Goal: Transaction & Acquisition: Download file/media

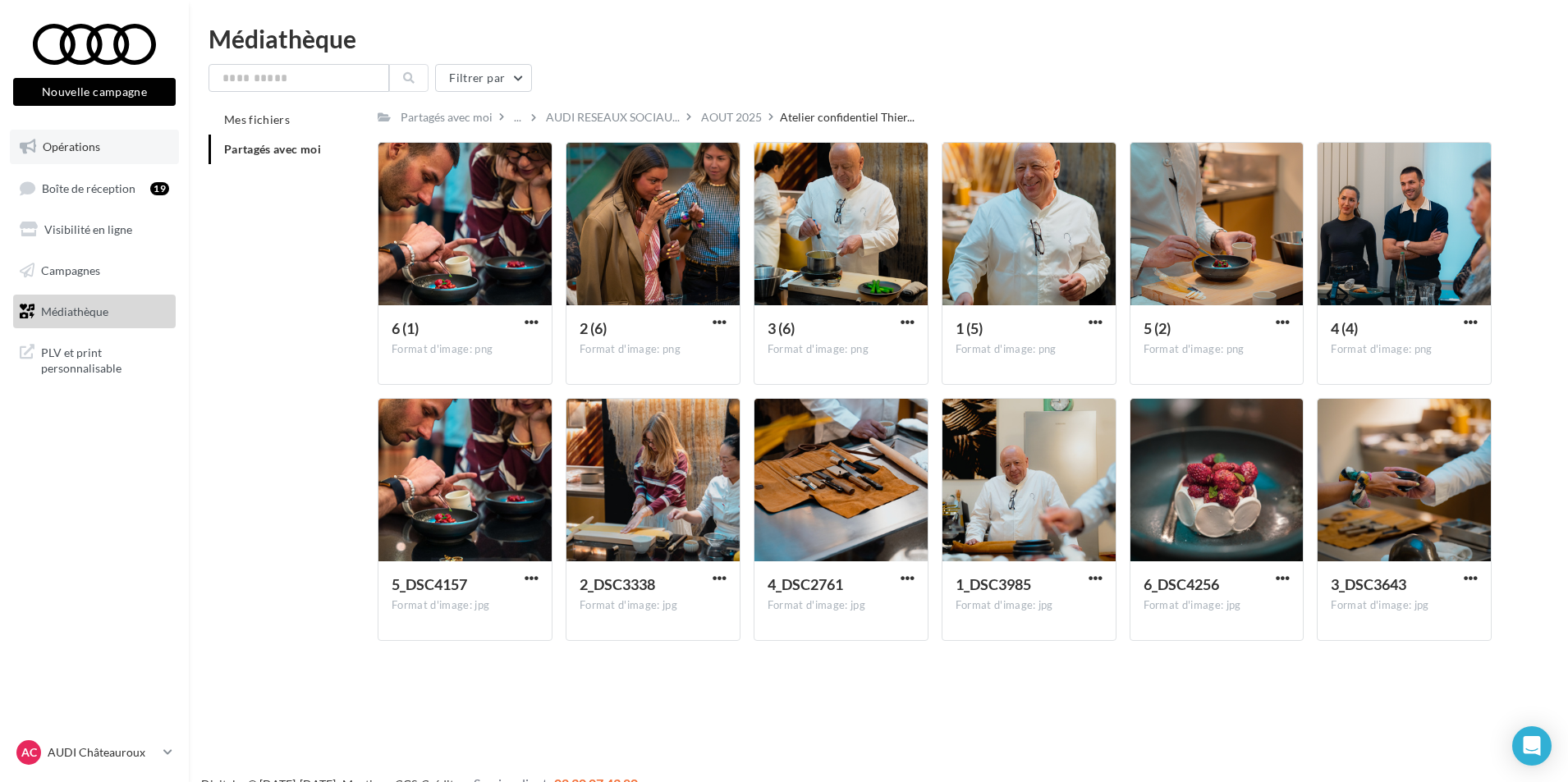
click at [113, 157] on link "Opérations" at bounding box center [95, 147] width 169 height 34
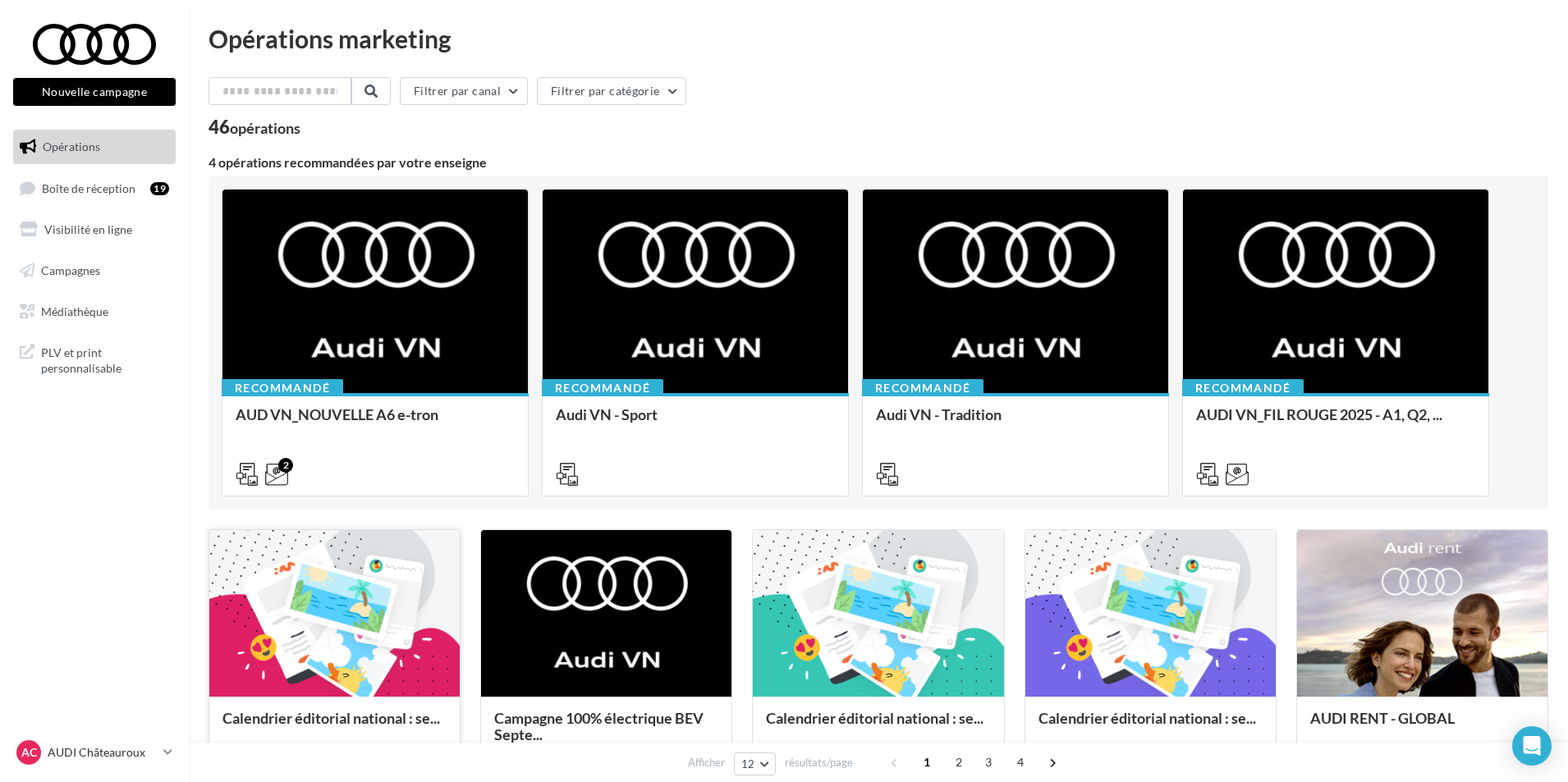
click at [319, 702] on div "Calendrier éditorial national : se..." at bounding box center [335, 747] width 250 height 101
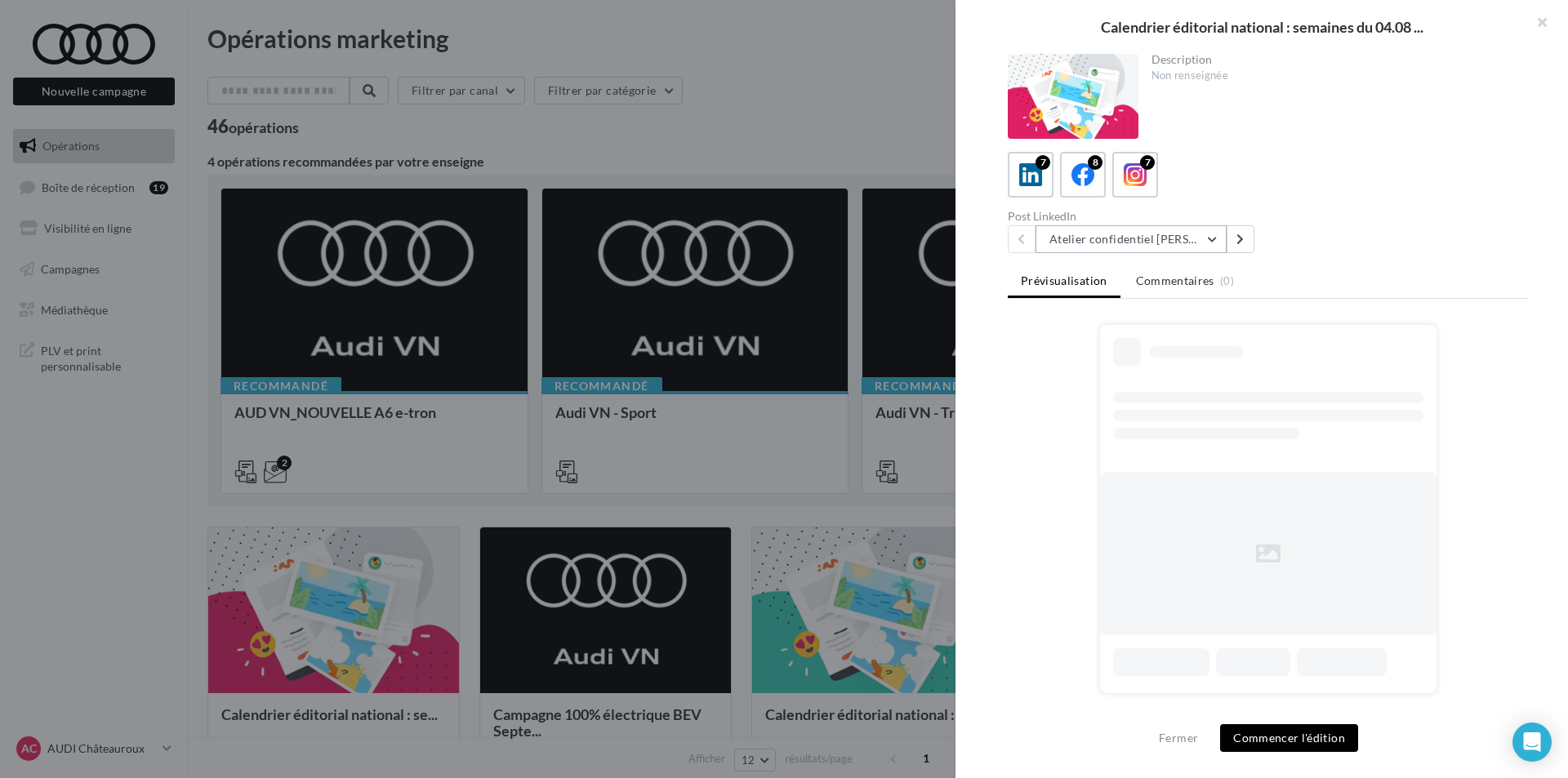
click at [1177, 241] on button "Atelier confidentiel [PERSON_NAME]" at bounding box center [1131, 239] width 191 height 28
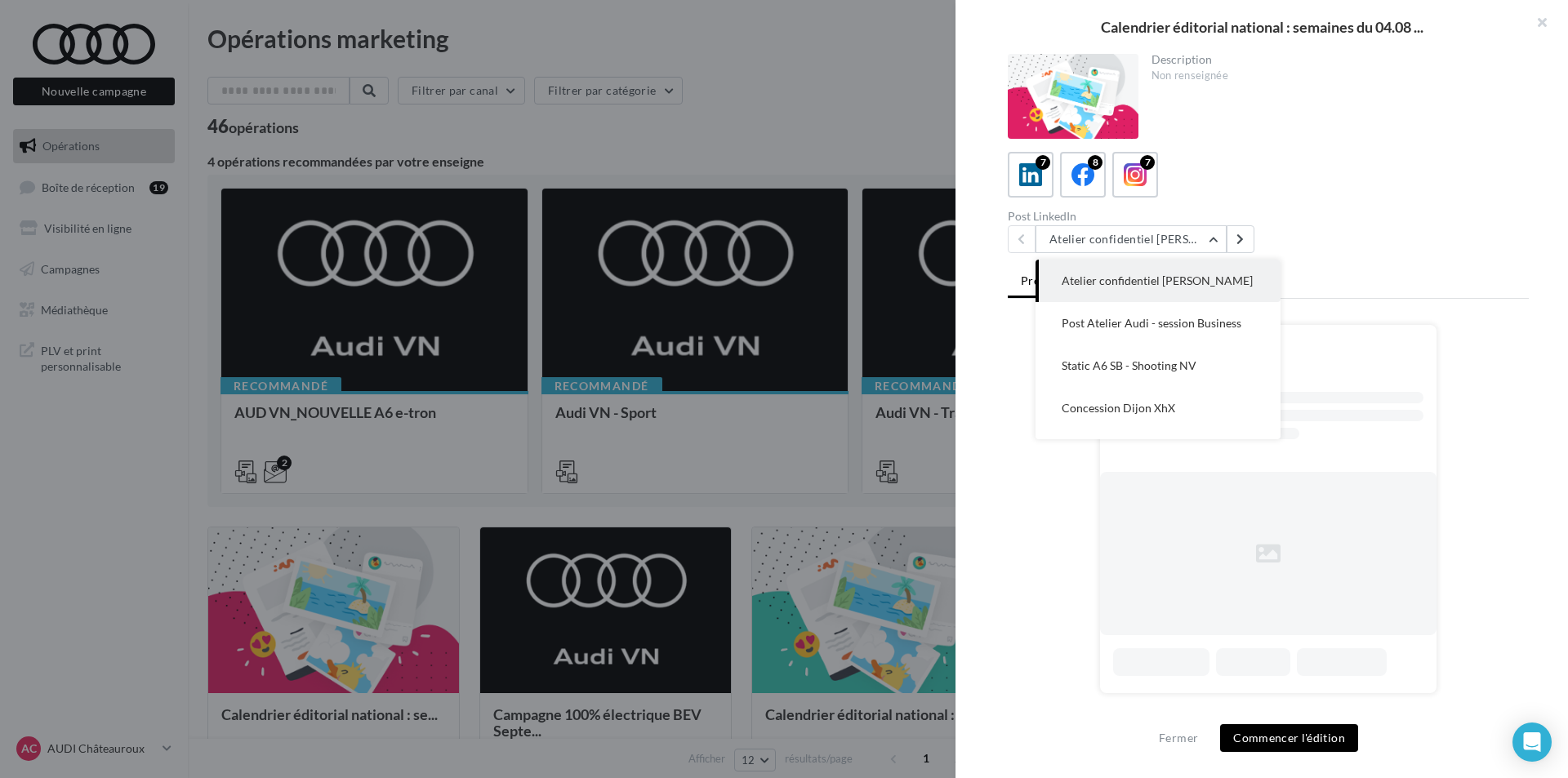
drag, startPoint x: 1059, startPoint y: 282, endPoint x: 1221, endPoint y: 286, distance: 162.0
click at [1221, 286] on button "Atelier confidentiel [PERSON_NAME]" at bounding box center [1159, 280] width 245 height 42
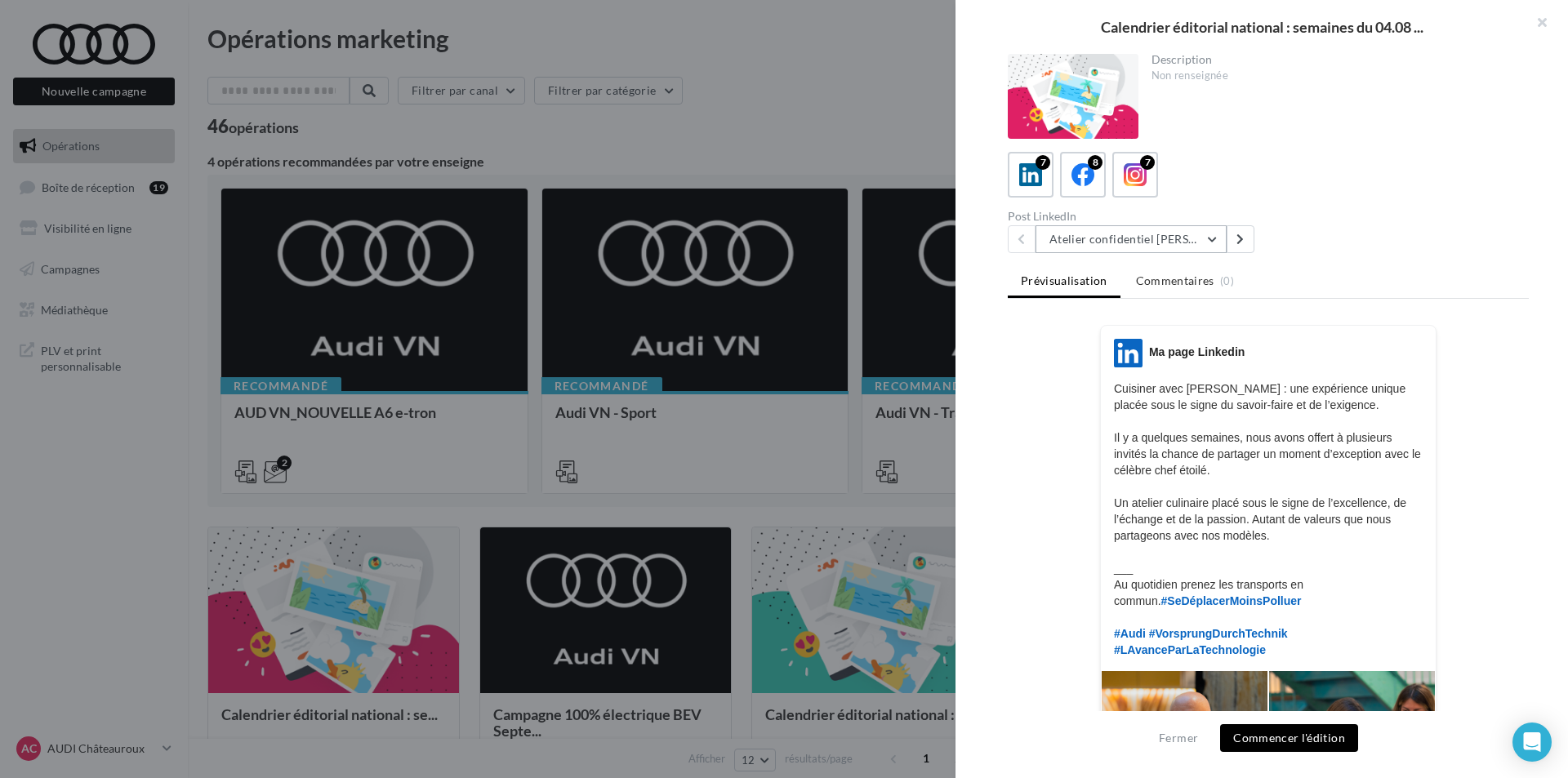
click at [1207, 241] on button "Atelier confidentiel [PERSON_NAME]" at bounding box center [1131, 239] width 191 height 28
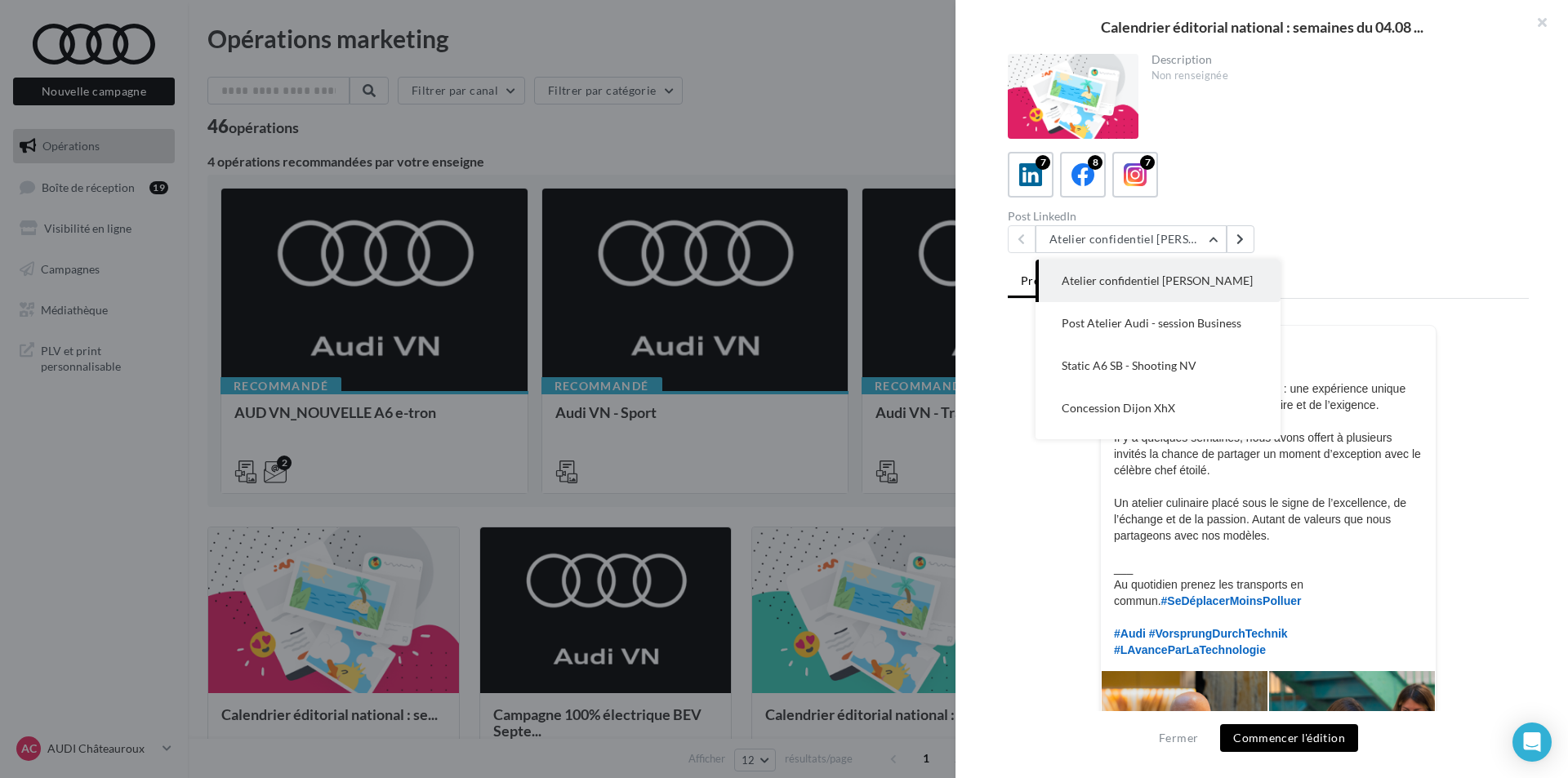
click at [1382, 459] on p "Cuisiner avec Thierry Marx : une expérience unique placée sous le signe du savo…" at bounding box center [1268, 519] width 309 height 278
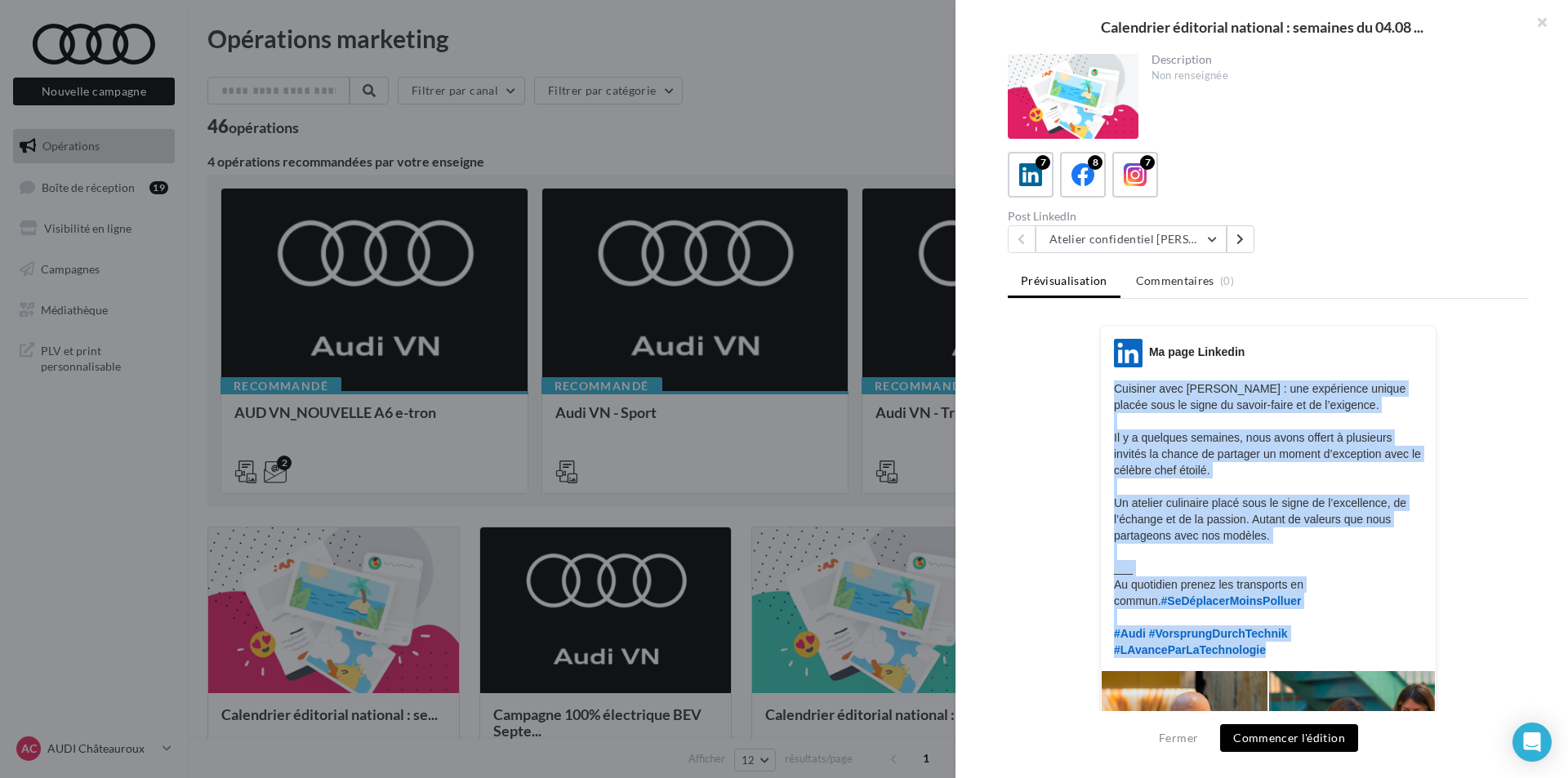
drag, startPoint x: 1424, startPoint y: 636, endPoint x: 1105, endPoint y: 385, distance: 405.9
click at [1105, 385] on div "LinkedIn Ma page Linkedin Cuisiner avec Thierry Marx : une expérience unique pl…" at bounding box center [1269, 499] width 335 height 320
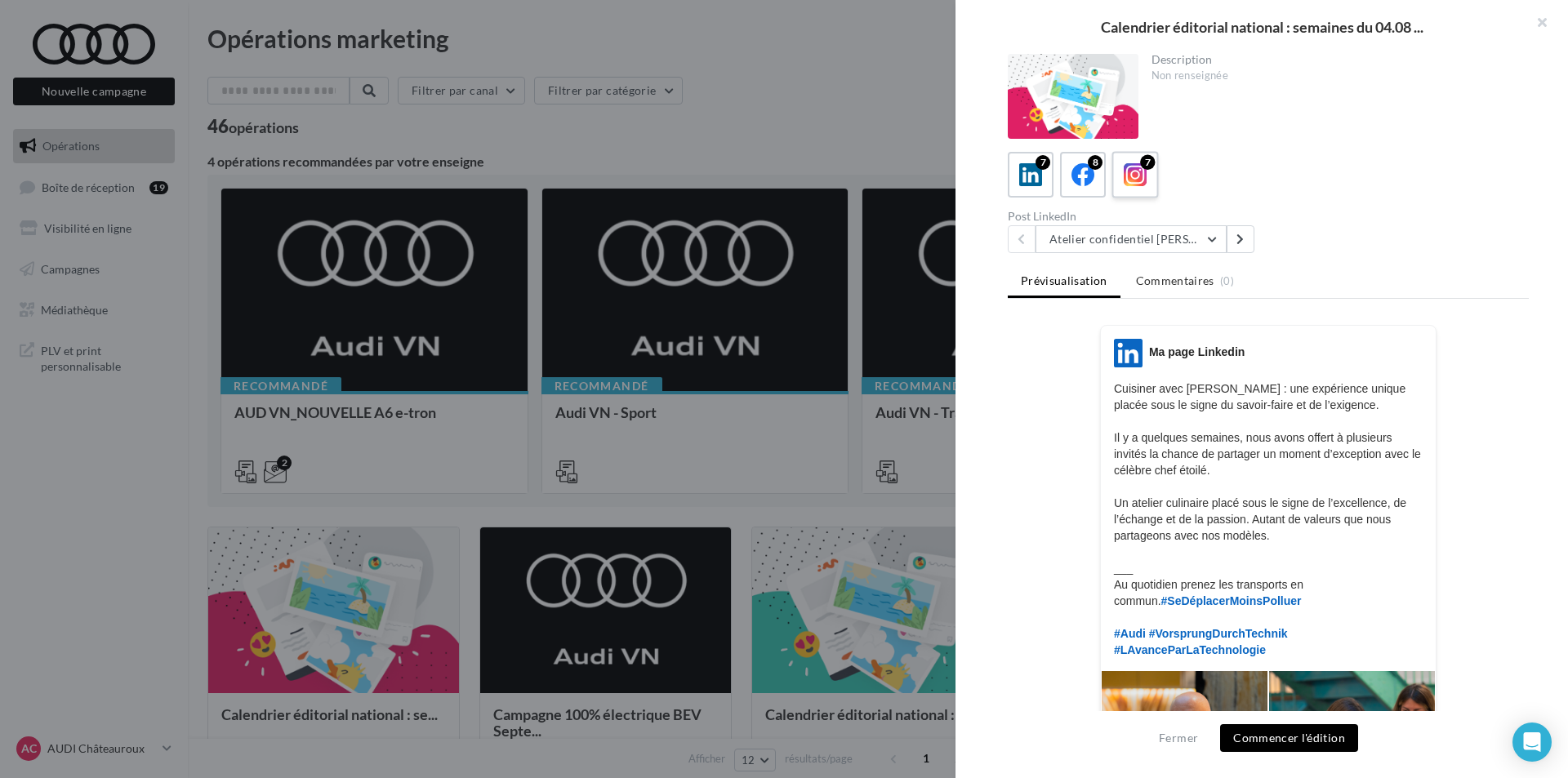
click at [1129, 181] on icon at bounding box center [1135, 175] width 23 height 23
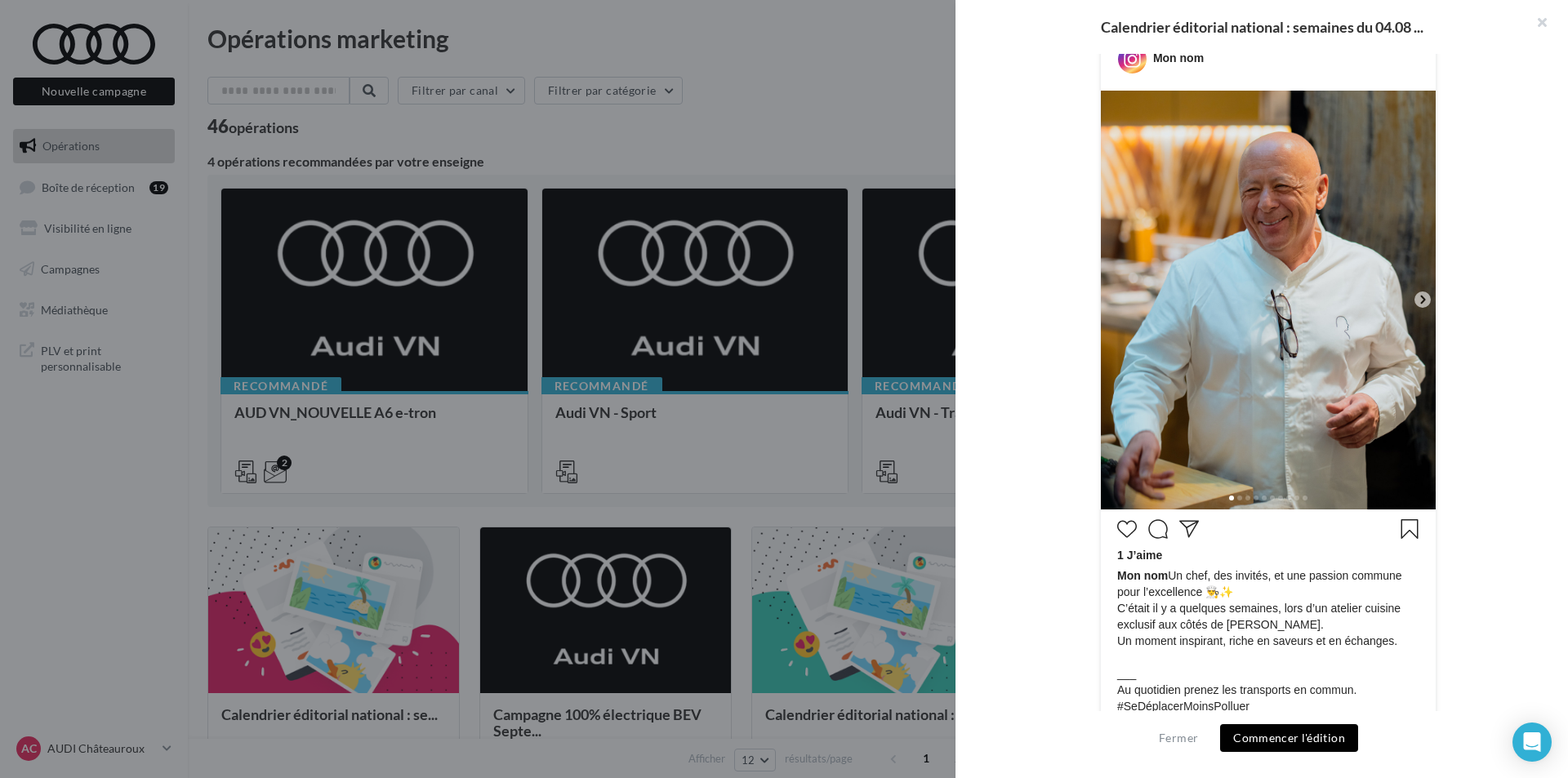
scroll to position [450, 0]
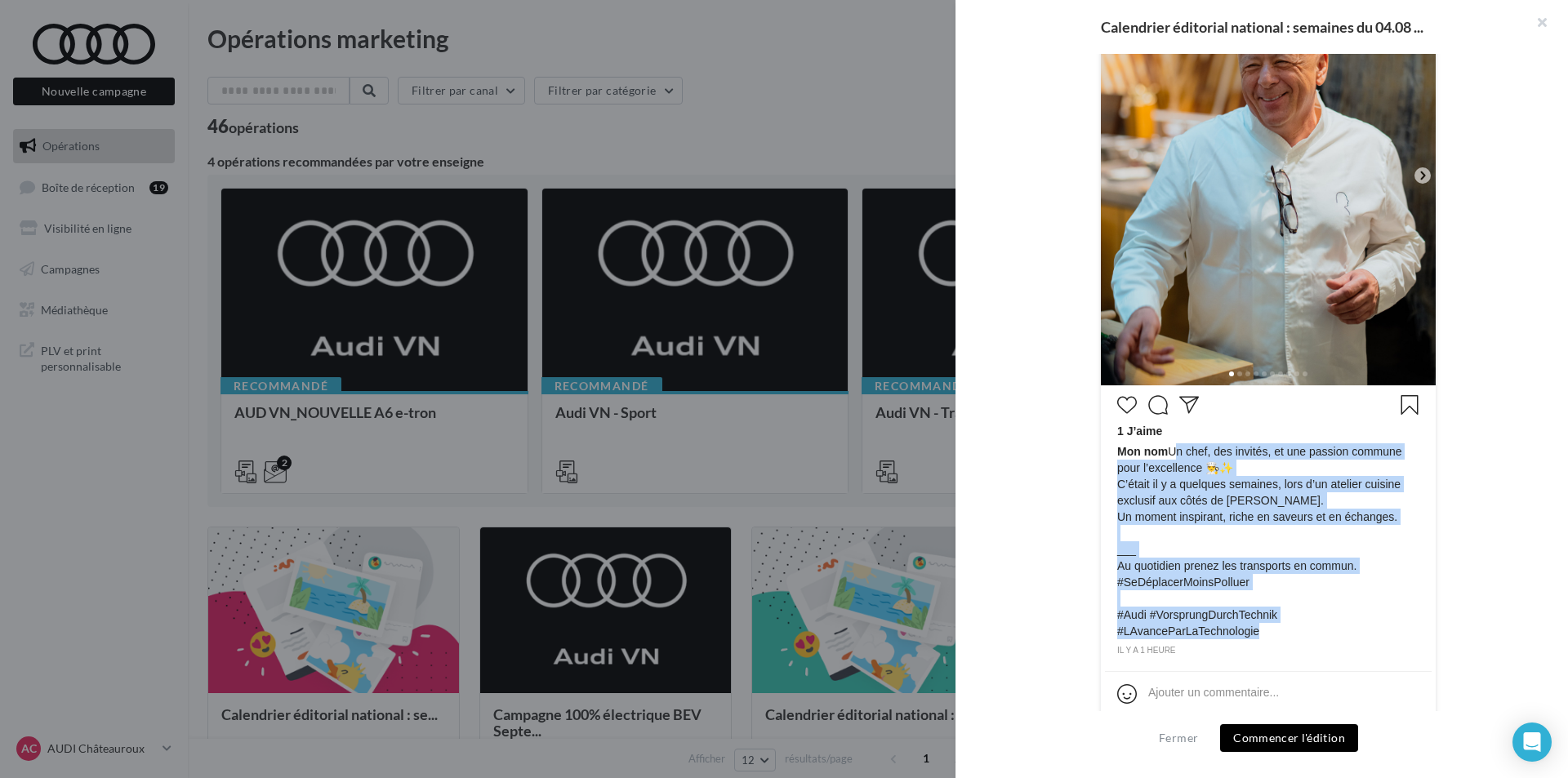
drag, startPoint x: 1420, startPoint y: 617, endPoint x: 1170, endPoint y: 451, distance: 300.1
click at [1170, 451] on div "1 J’aime Mon nom Un chef, des invités, et une passion commune pour l’excellence…" at bounding box center [1268, 524] width 327 height 269
copy span "Un chef, des invités, et une passion commune pour l’excellence 👨‍🍳✨ C’était il …"
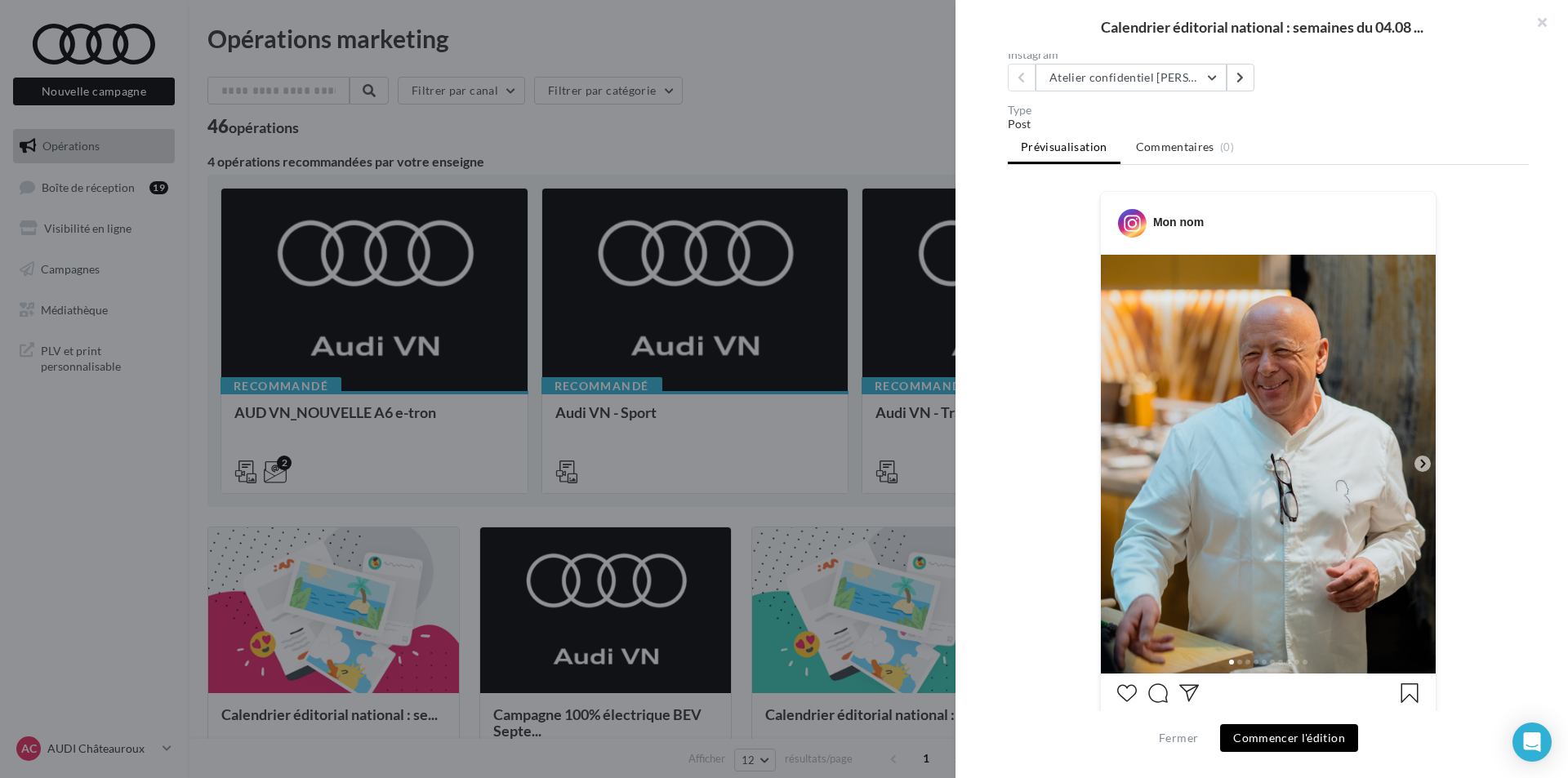
scroll to position [42, 0]
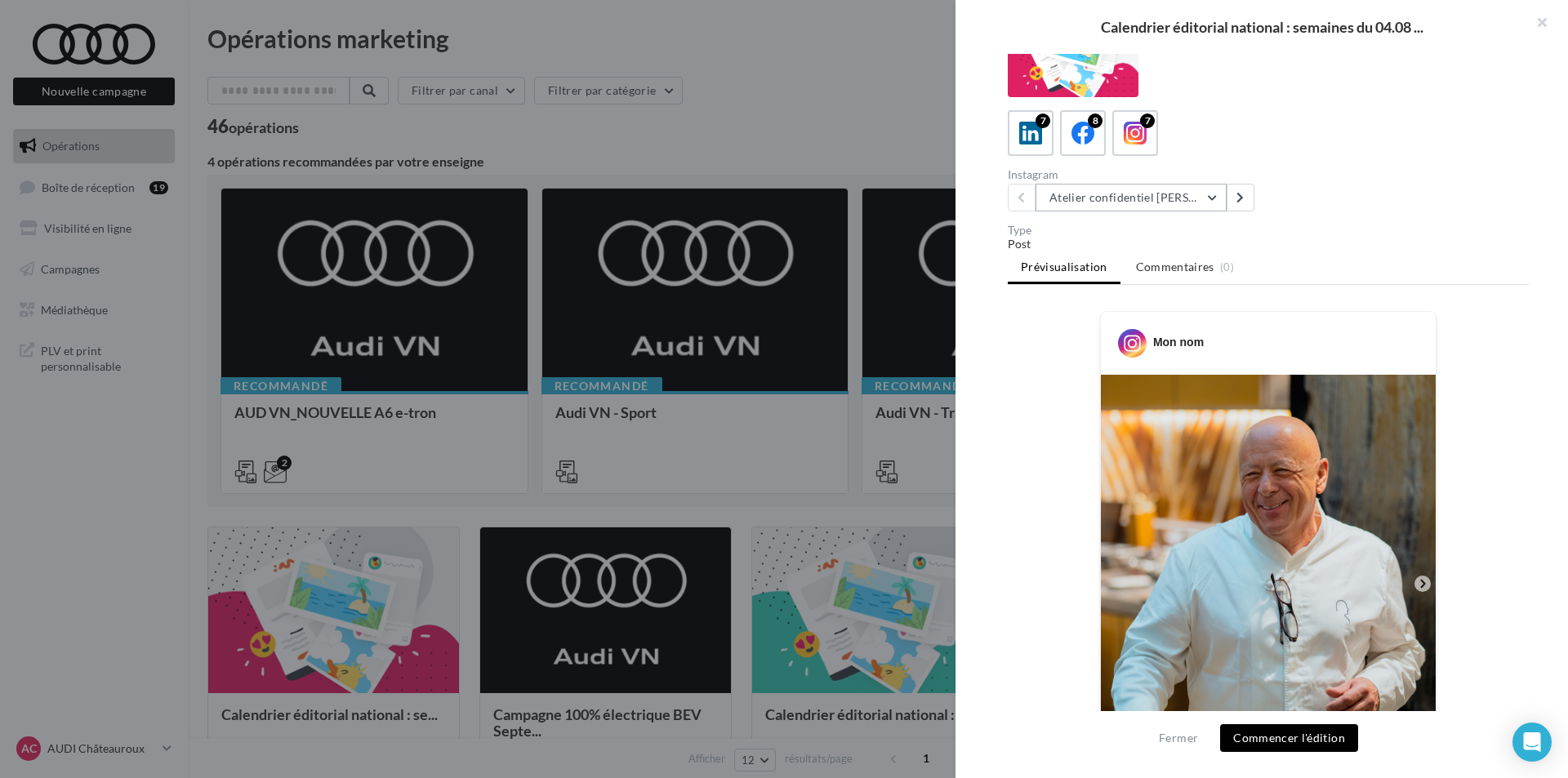
click at [1131, 196] on button "Atelier confidentiel [PERSON_NAME]" at bounding box center [1131, 197] width 191 height 28
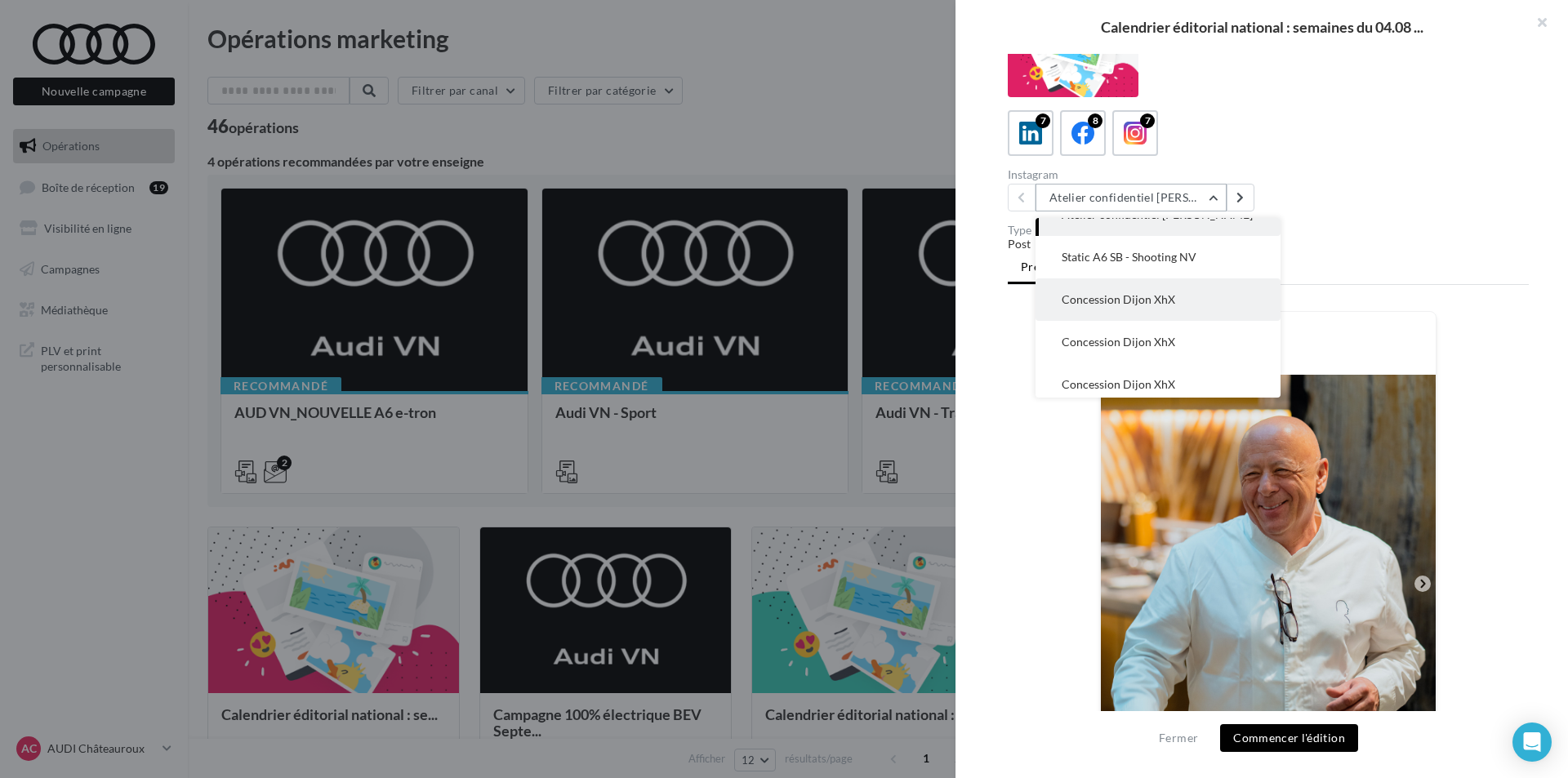
scroll to position [0, 0]
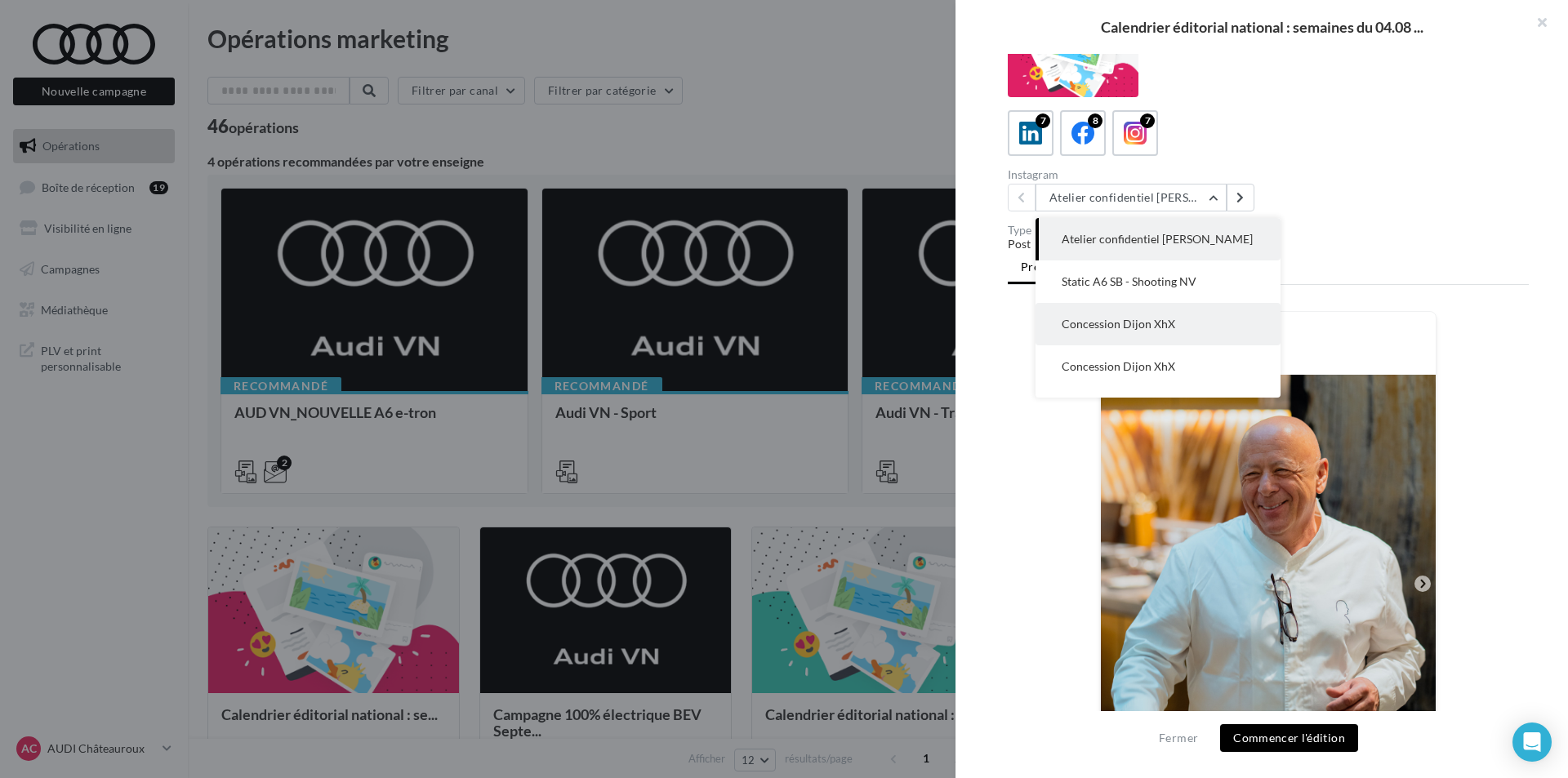
click at [1185, 327] on button "Concession Dijon XhX" at bounding box center [1159, 323] width 245 height 42
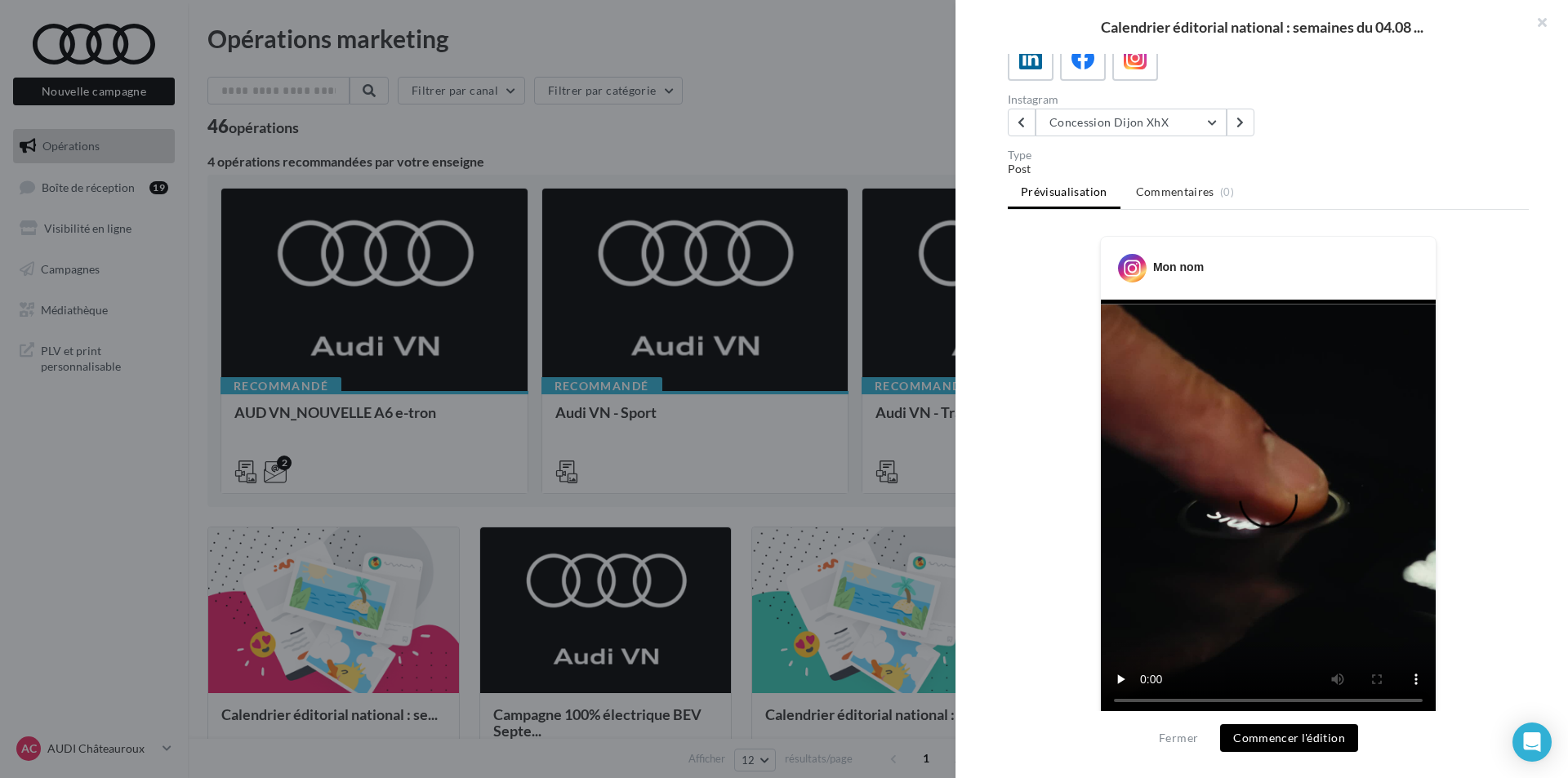
scroll to position [146, 0]
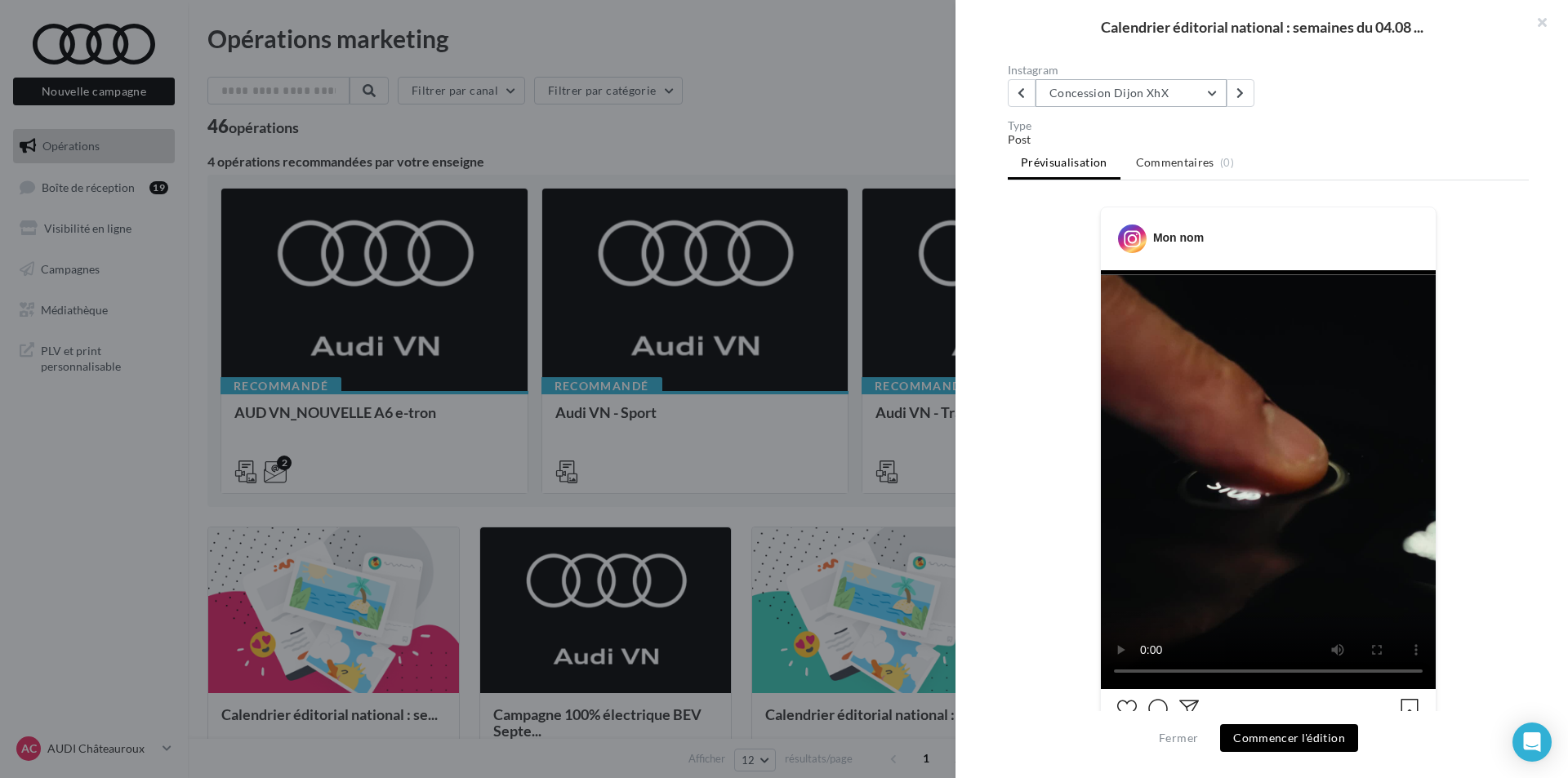
click at [1159, 90] on button "Concession Dijon XhX" at bounding box center [1131, 92] width 191 height 28
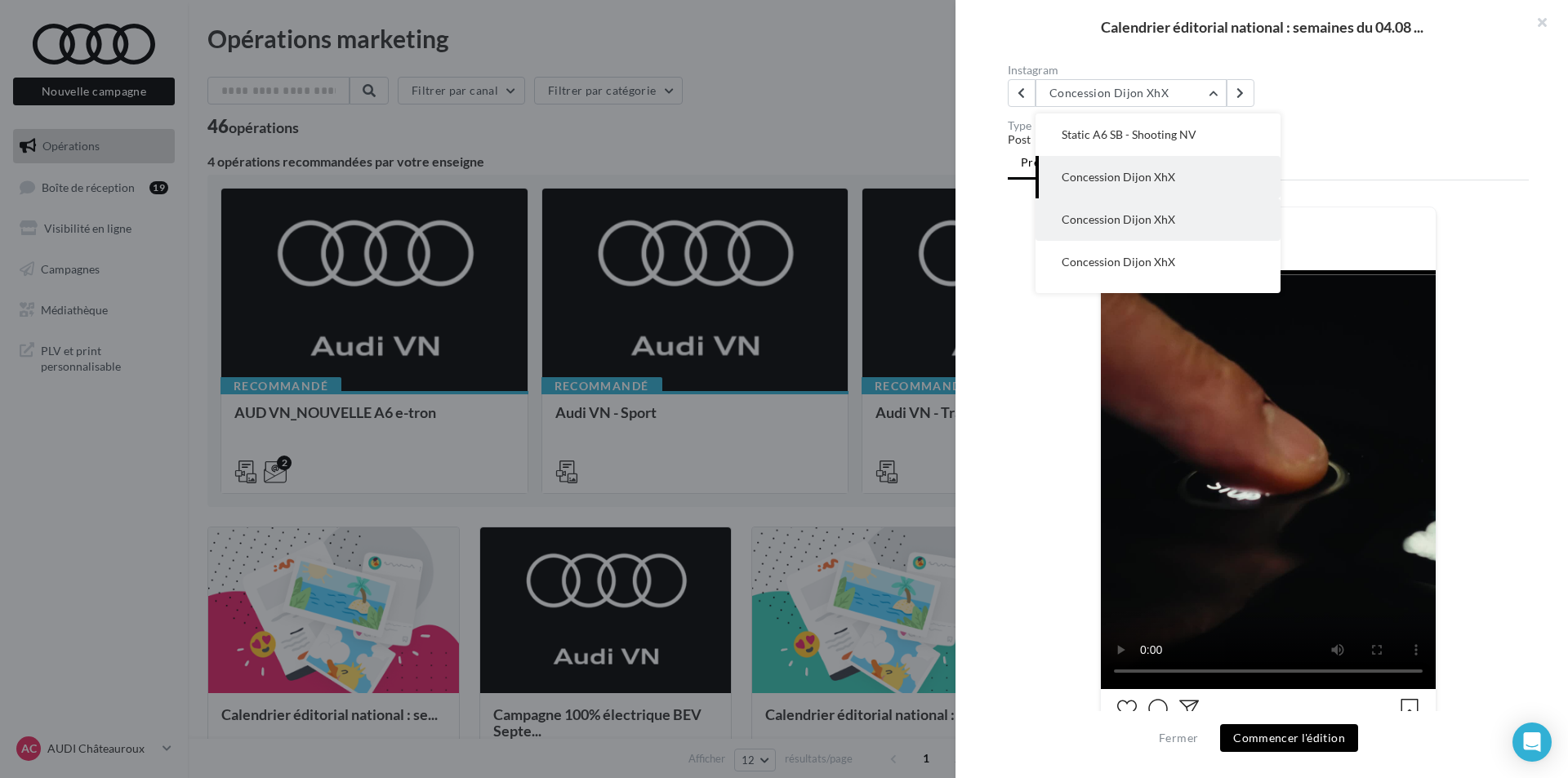
click at [1178, 226] on button "Concession Dijon XhX" at bounding box center [1159, 219] width 245 height 42
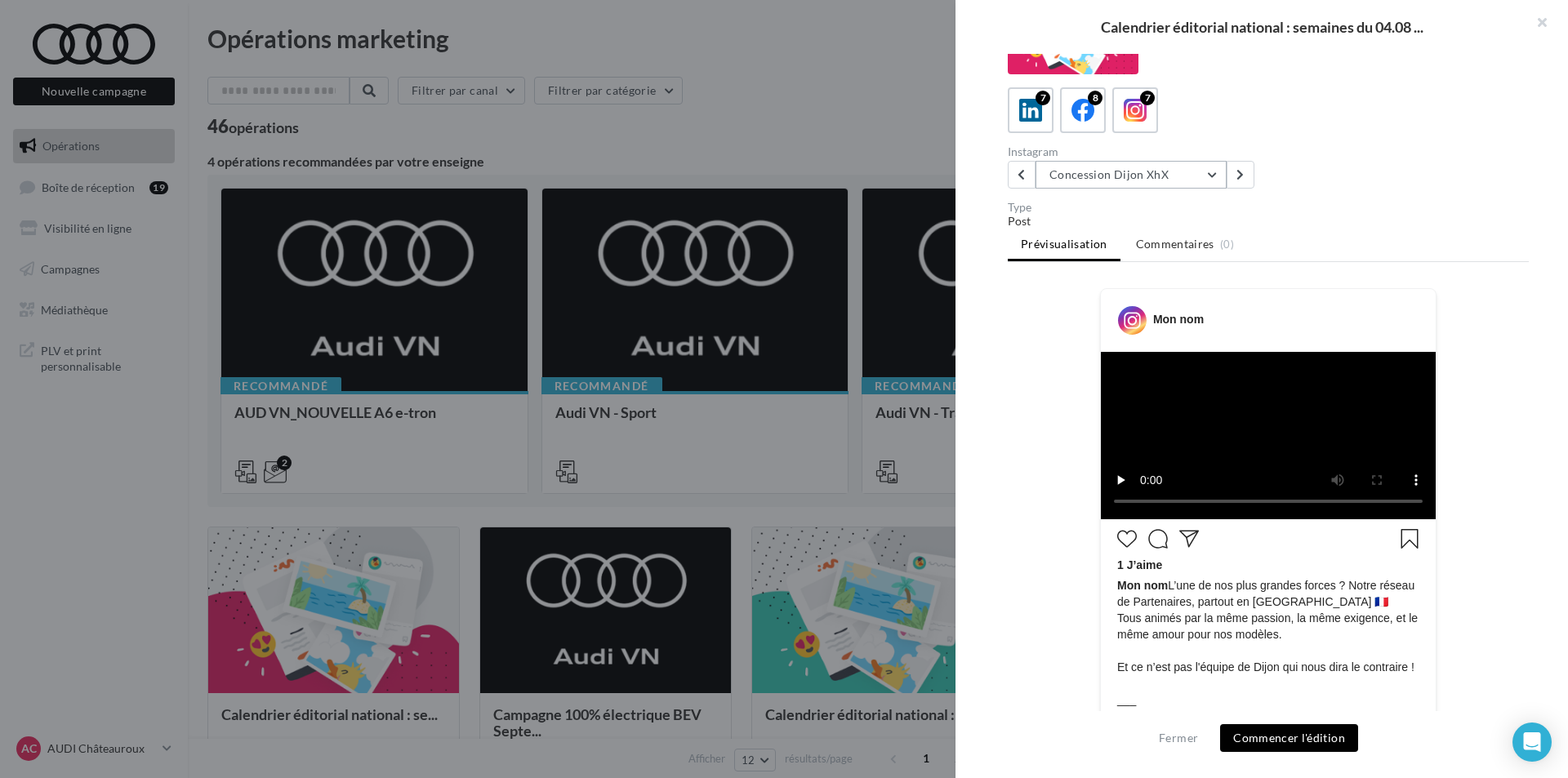
scroll to position [146, 0]
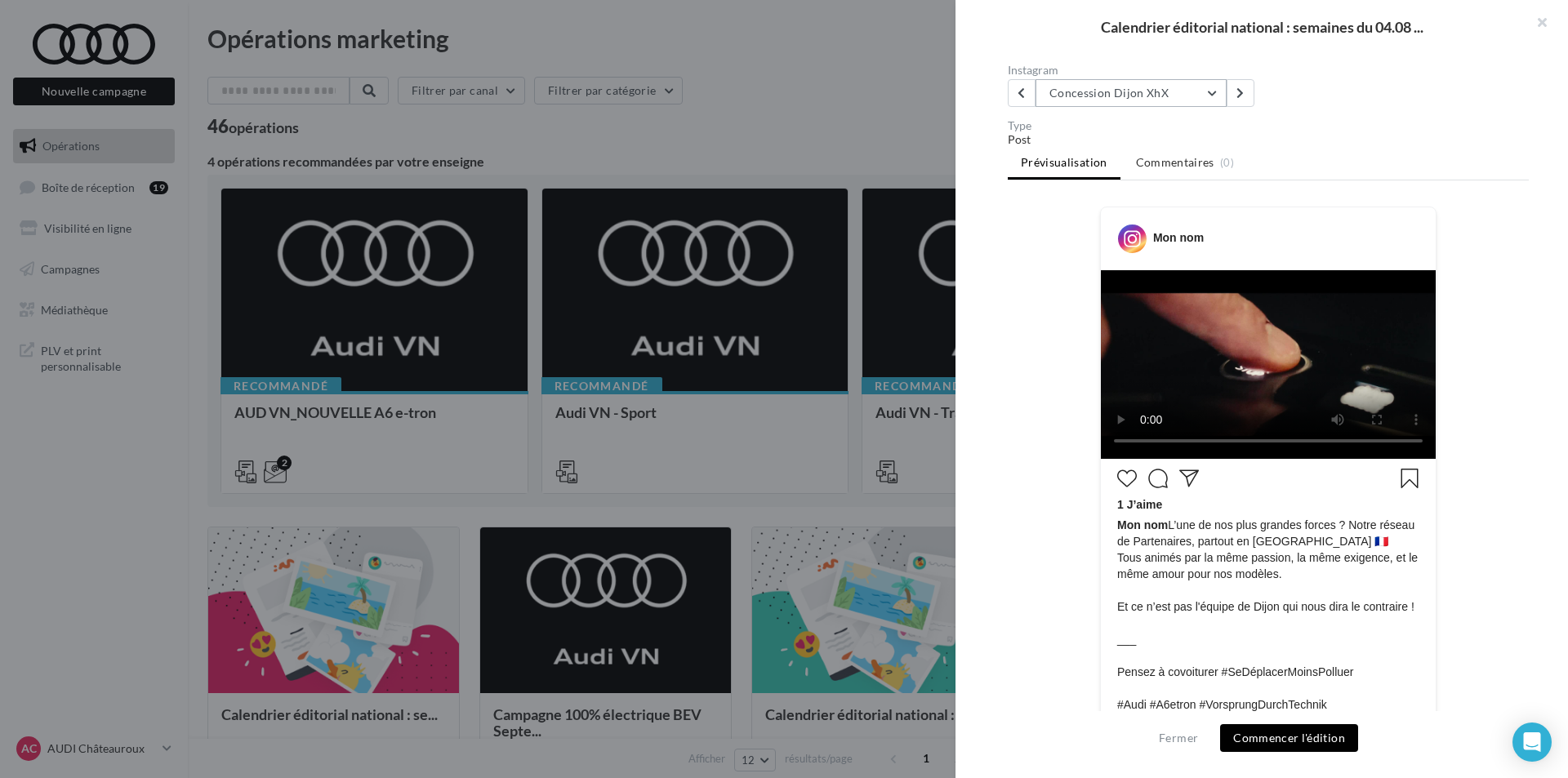
click at [1203, 122] on div "Type" at bounding box center [1269, 125] width 521 height 12
click at [1202, 99] on button "Concession Dijon XhX" at bounding box center [1131, 92] width 191 height 28
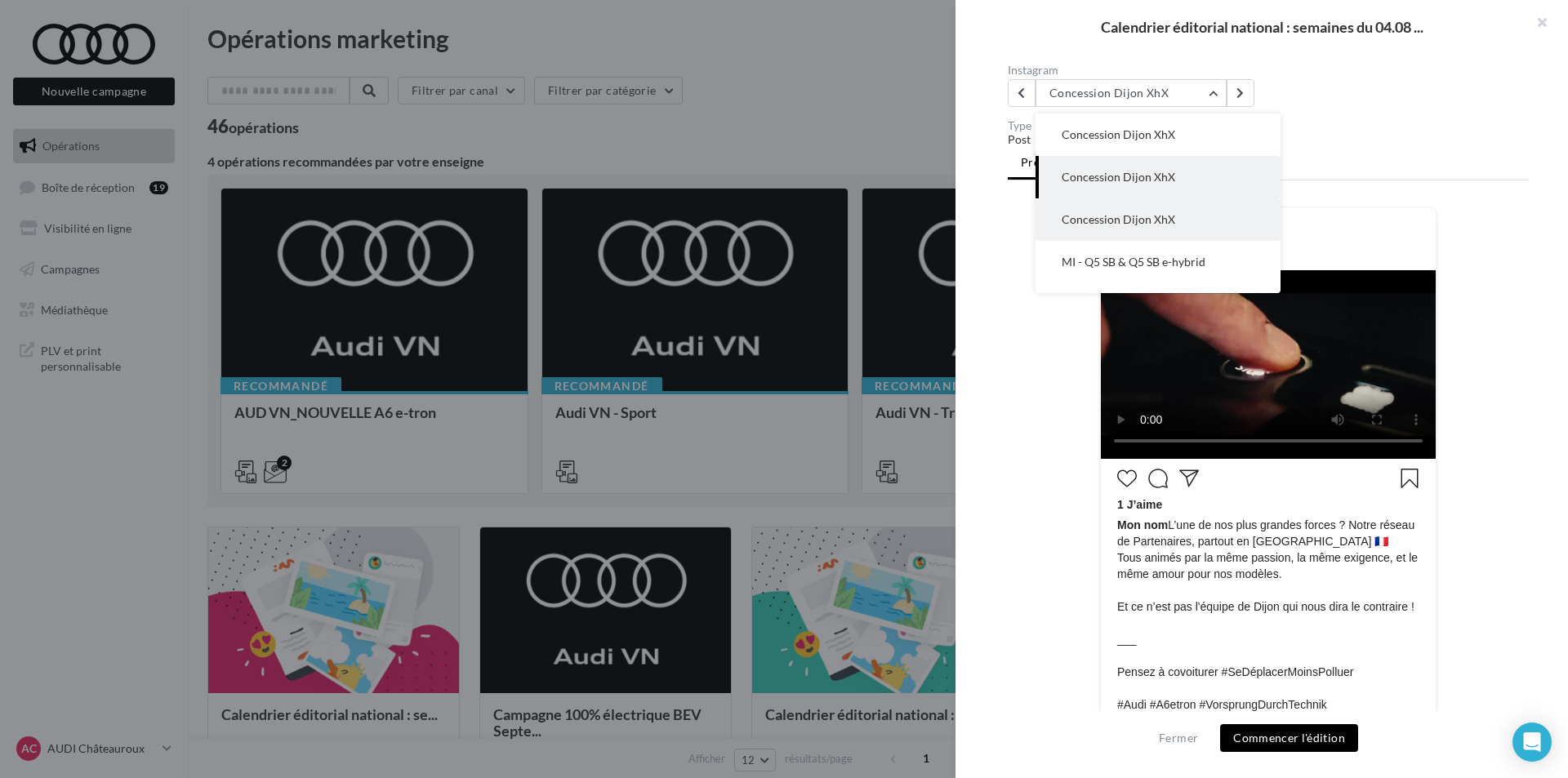
click at [1188, 209] on button "Concession Dijon XhX" at bounding box center [1159, 219] width 245 height 42
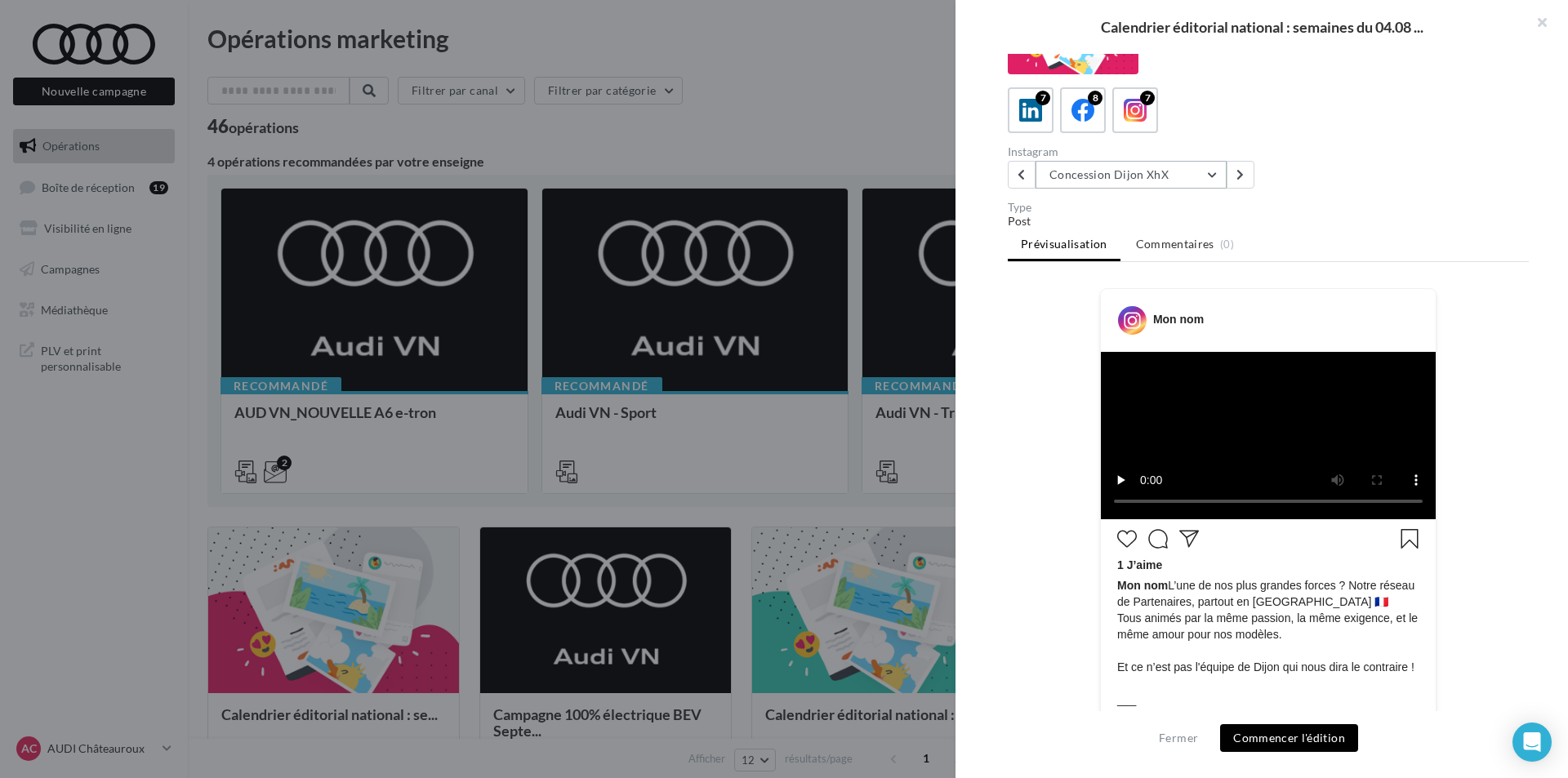
scroll to position [146, 0]
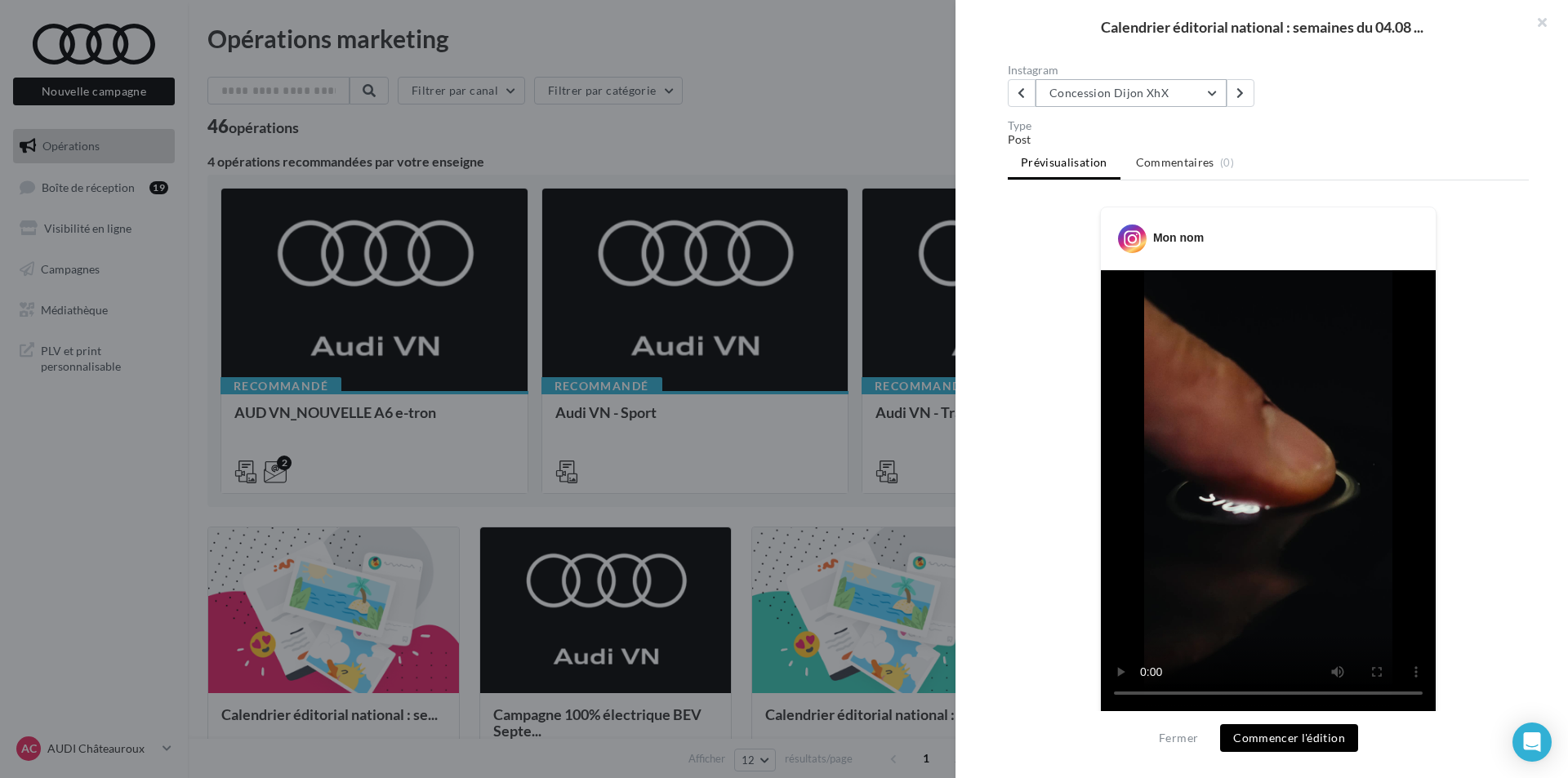
click at [1181, 175] on li "Commentaires (0)" at bounding box center [1186, 162] width 125 height 30
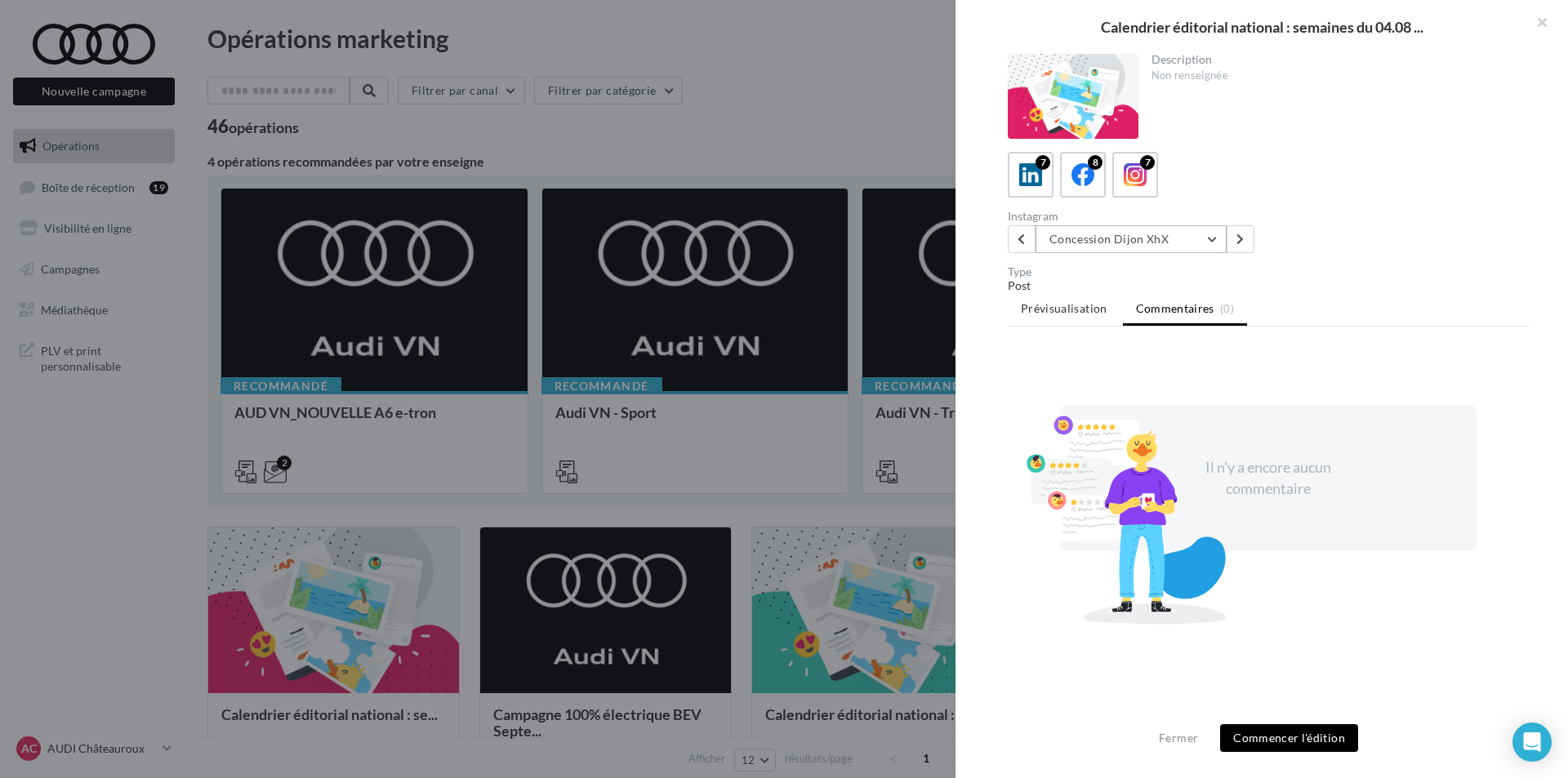
click at [1169, 233] on button "Concession Dijon XhX" at bounding box center [1131, 239] width 191 height 28
click at [1190, 321] on span "Static A6 SB - Shooting NV" at bounding box center [1129, 323] width 135 height 14
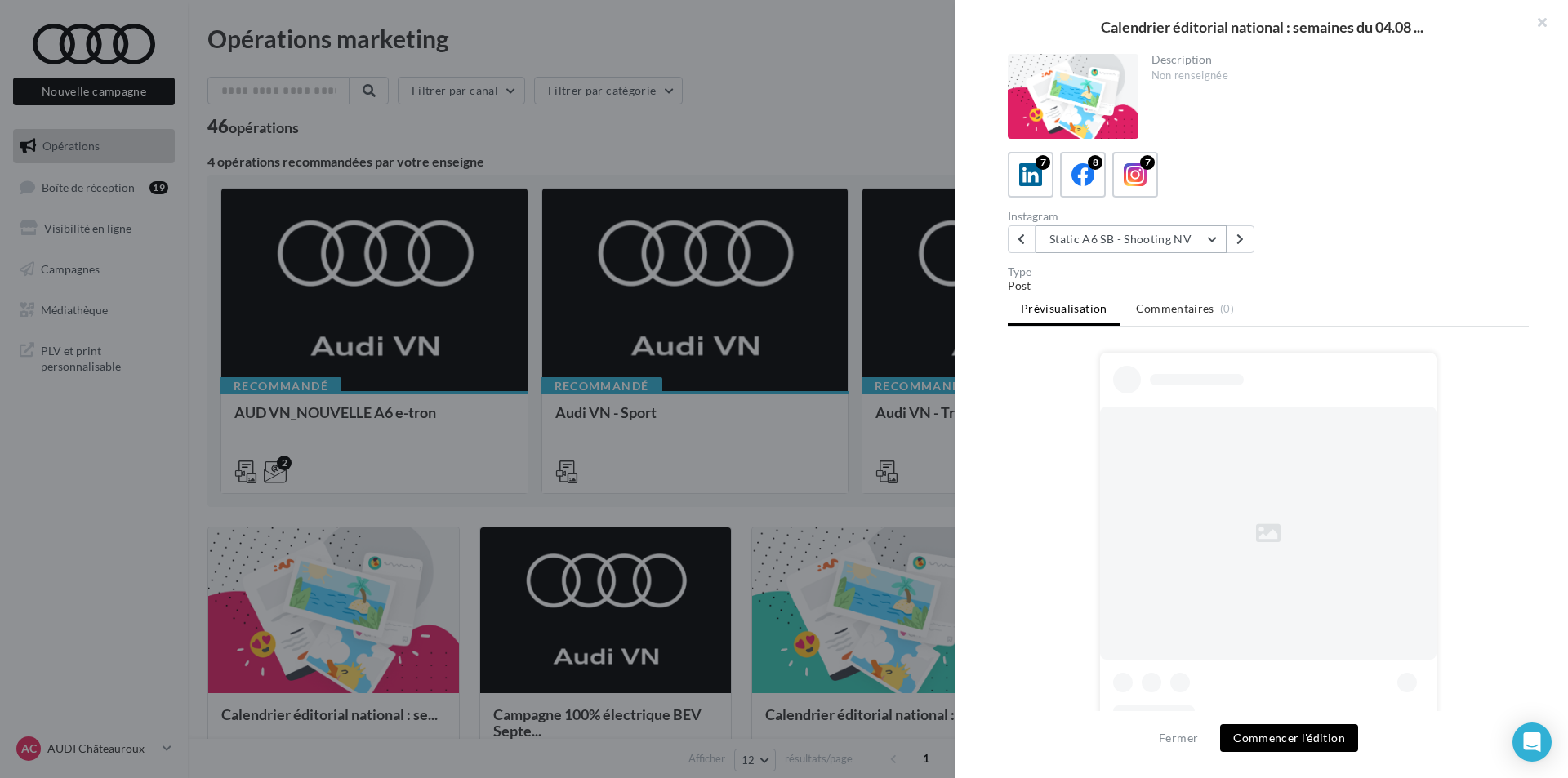
click at [1187, 241] on button "Static A6 SB - Shooting NV" at bounding box center [1131, 239] width 191 height 28
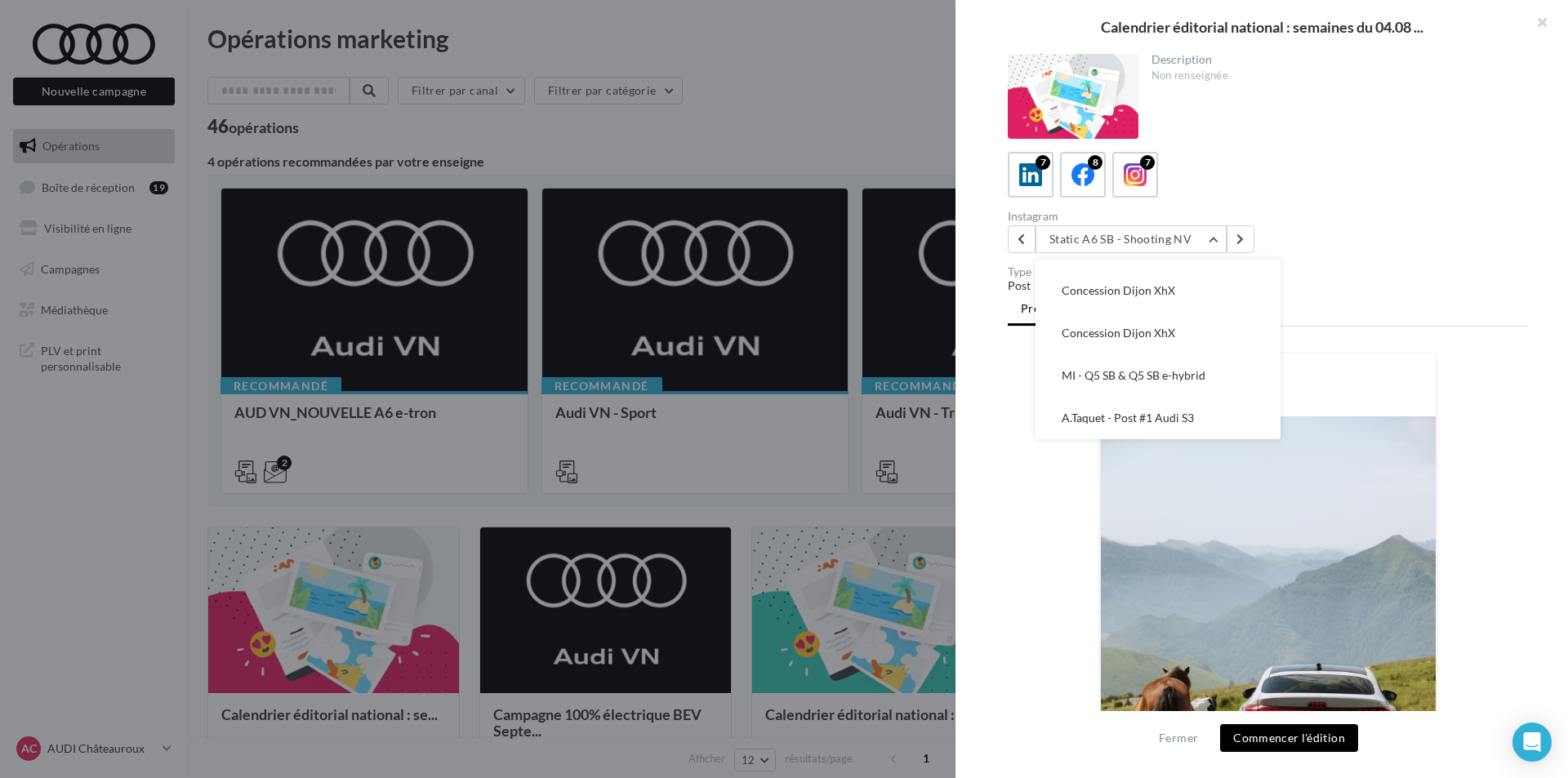
click at [1497, 446] on div "Mon nom 1 J’aime Mon nom 4 chevaux s’ajoutent au 285 déjà présents sur la Nouve…" at bounding box center [1269, 781] width 521 height 856
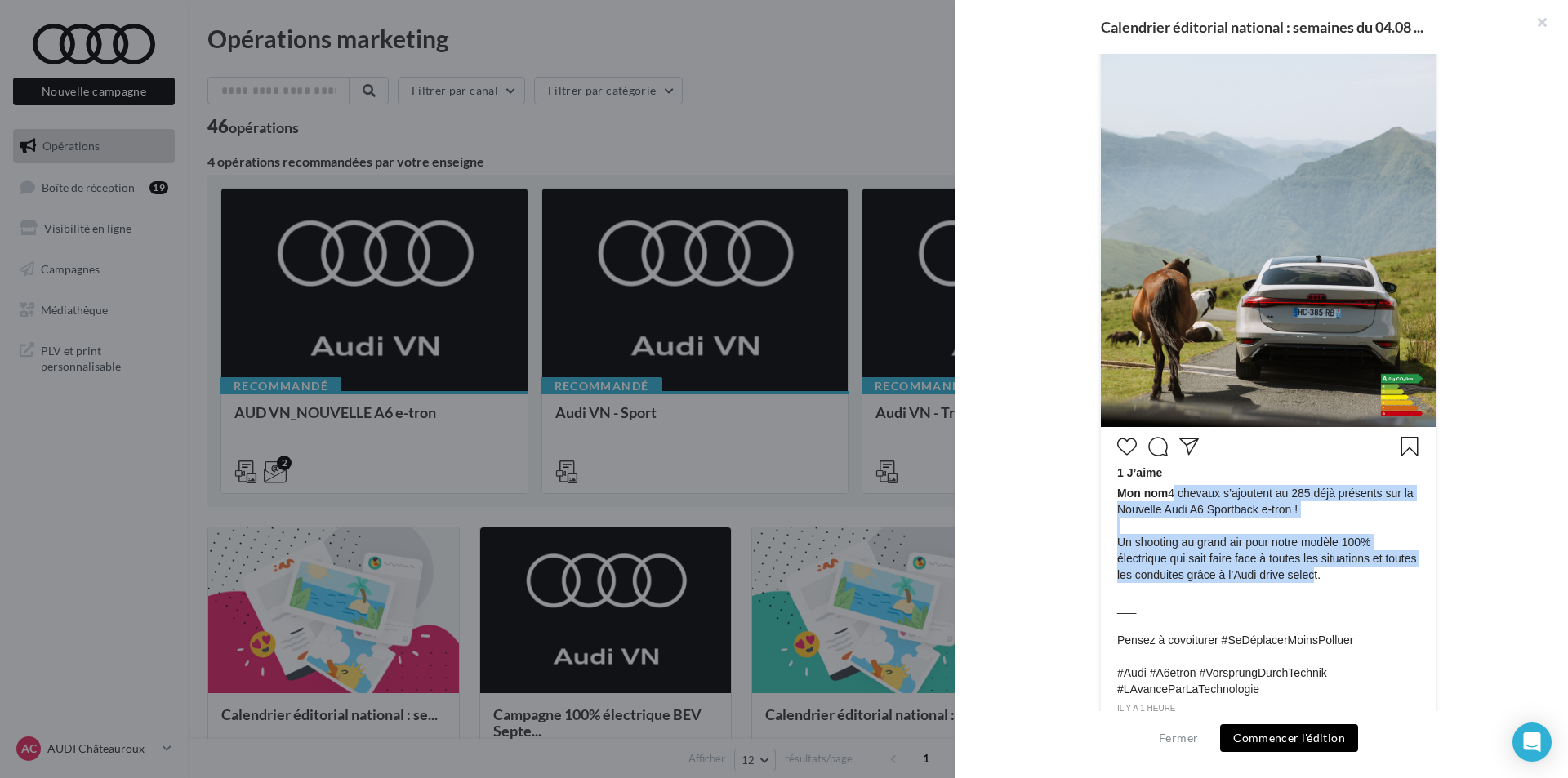
scroll to position [483, 0]
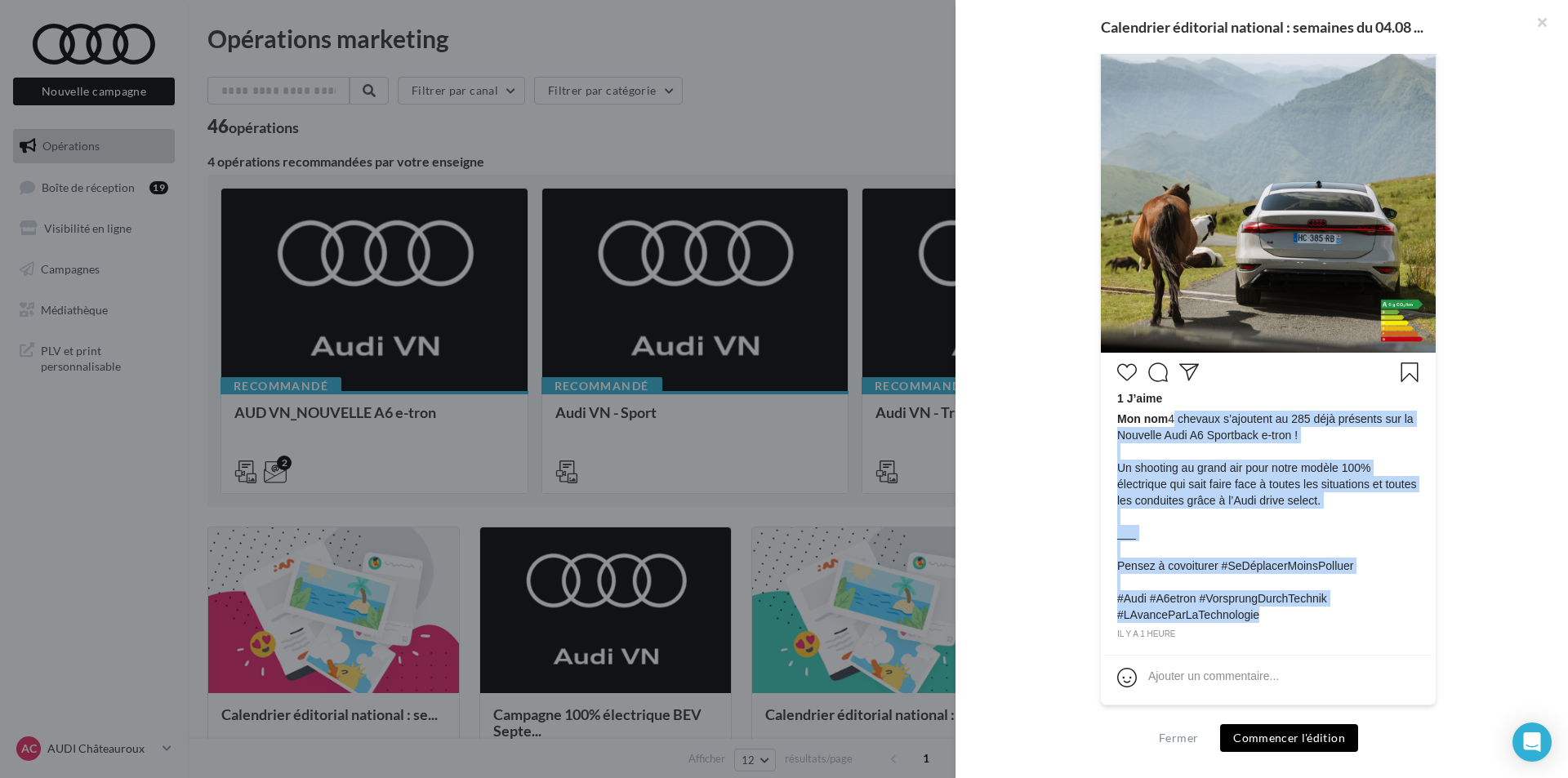
drag, startPoint x: 1170, startPoint y: 495, endPoint x: 1306, endPoint y: 618, distance: 183.4
click at [1306, 618] on span "Mon nom 4 chevaux s’ajoutent au 285 déjà présents sur la Nouvelle Audi A6 Sport…" at bounding box center [1269, 517] width 303 height 212
copy span "4 chevaux s’ajoutent au 285 déjà présents sur la Nouvelle Audi A6 Sportback e-t…"
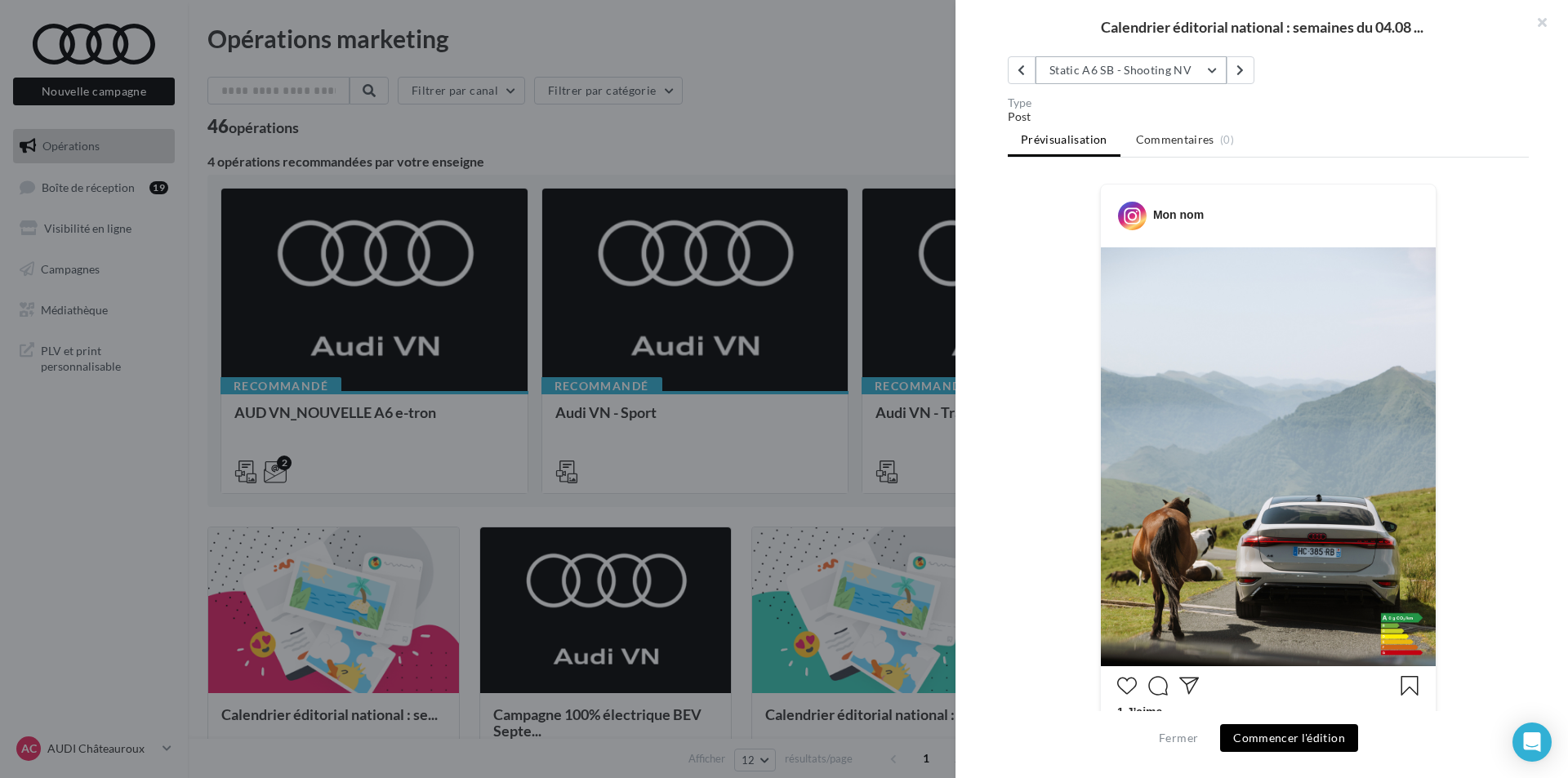
scroll to position [74, 0]
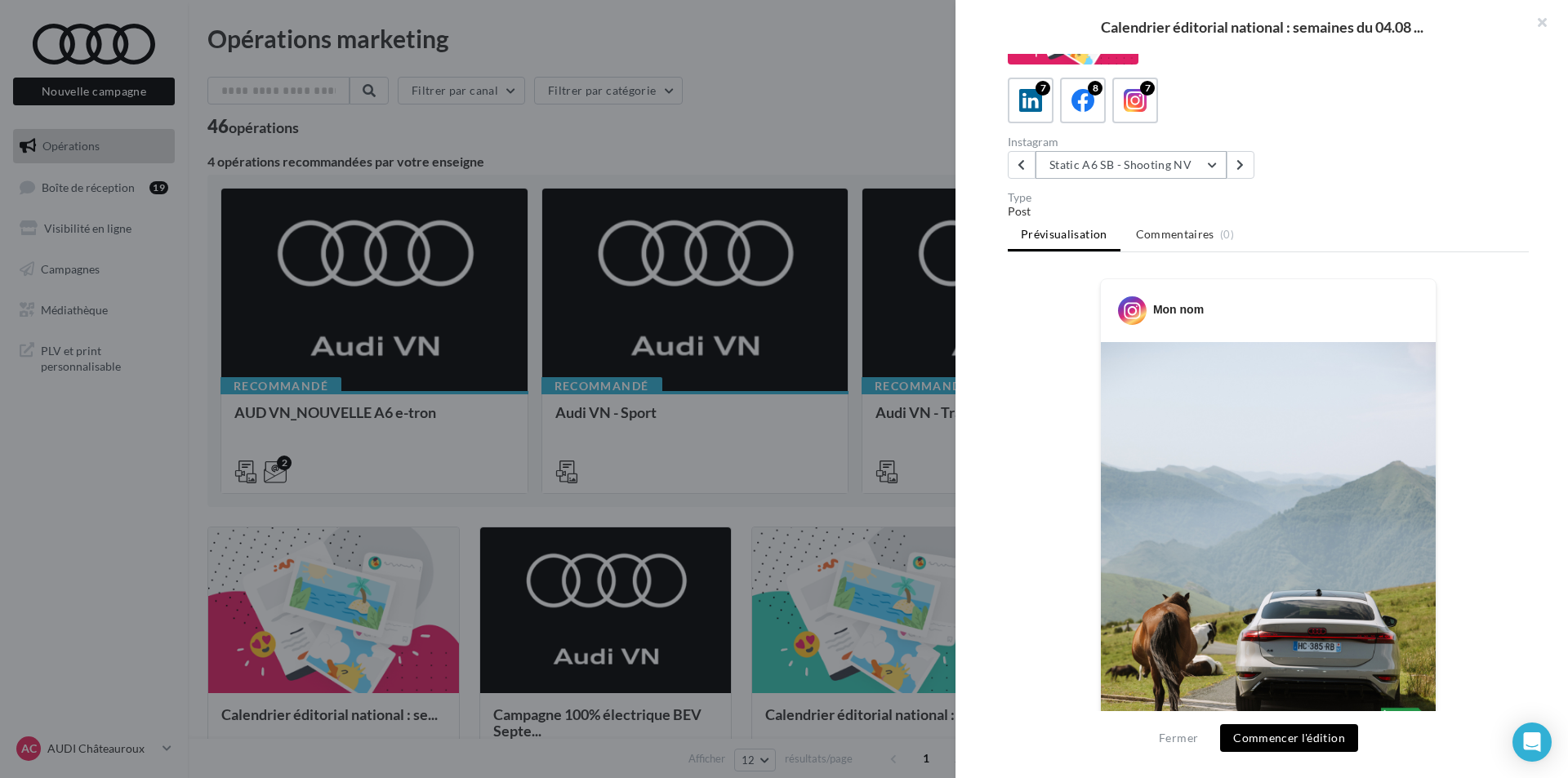
click at [1179, 165] on button "Static A6 SB - Shooting NV" at bounding box center [1131, 165] width 191 height 28
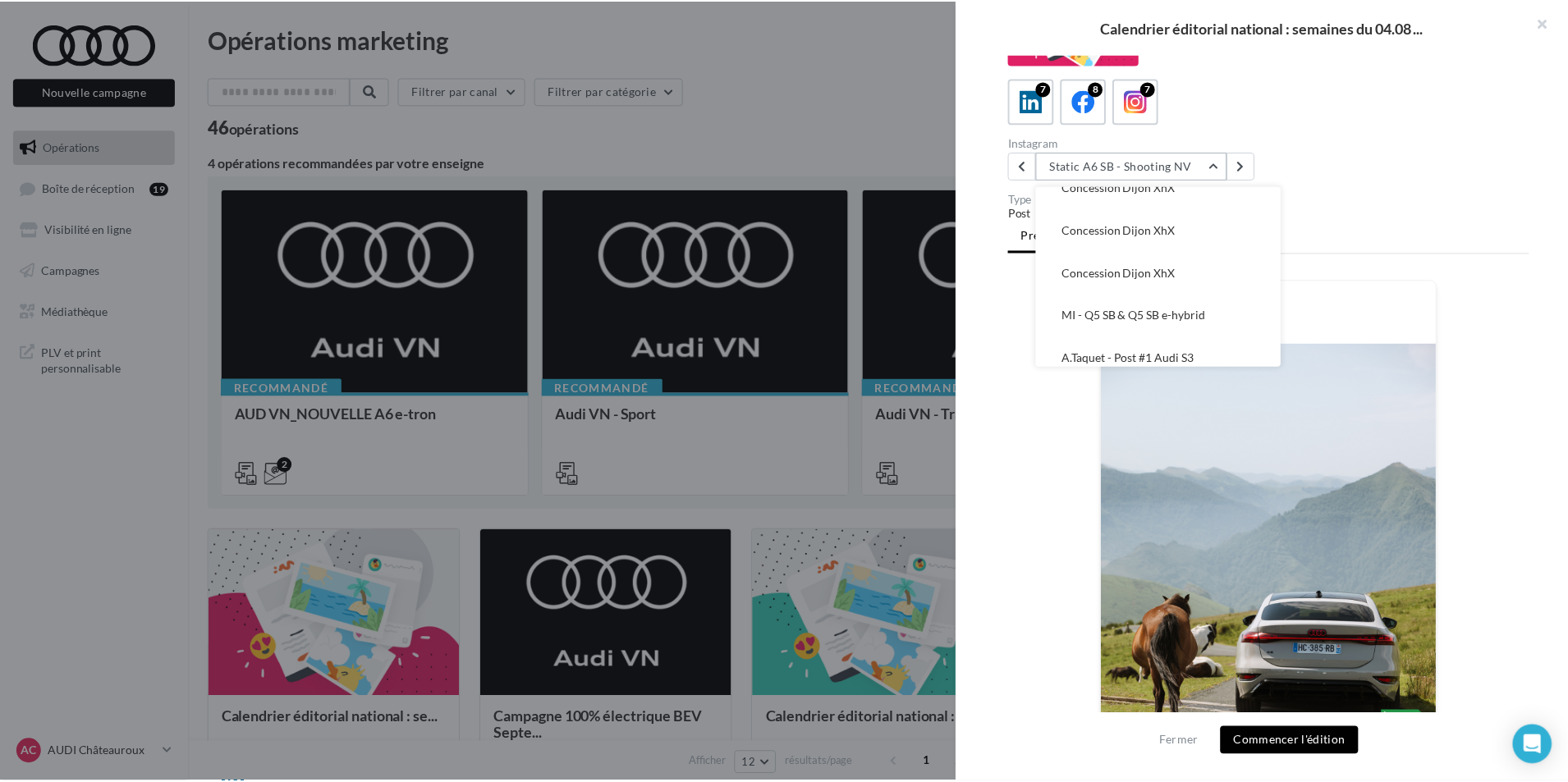
scroll to position [118, 0]
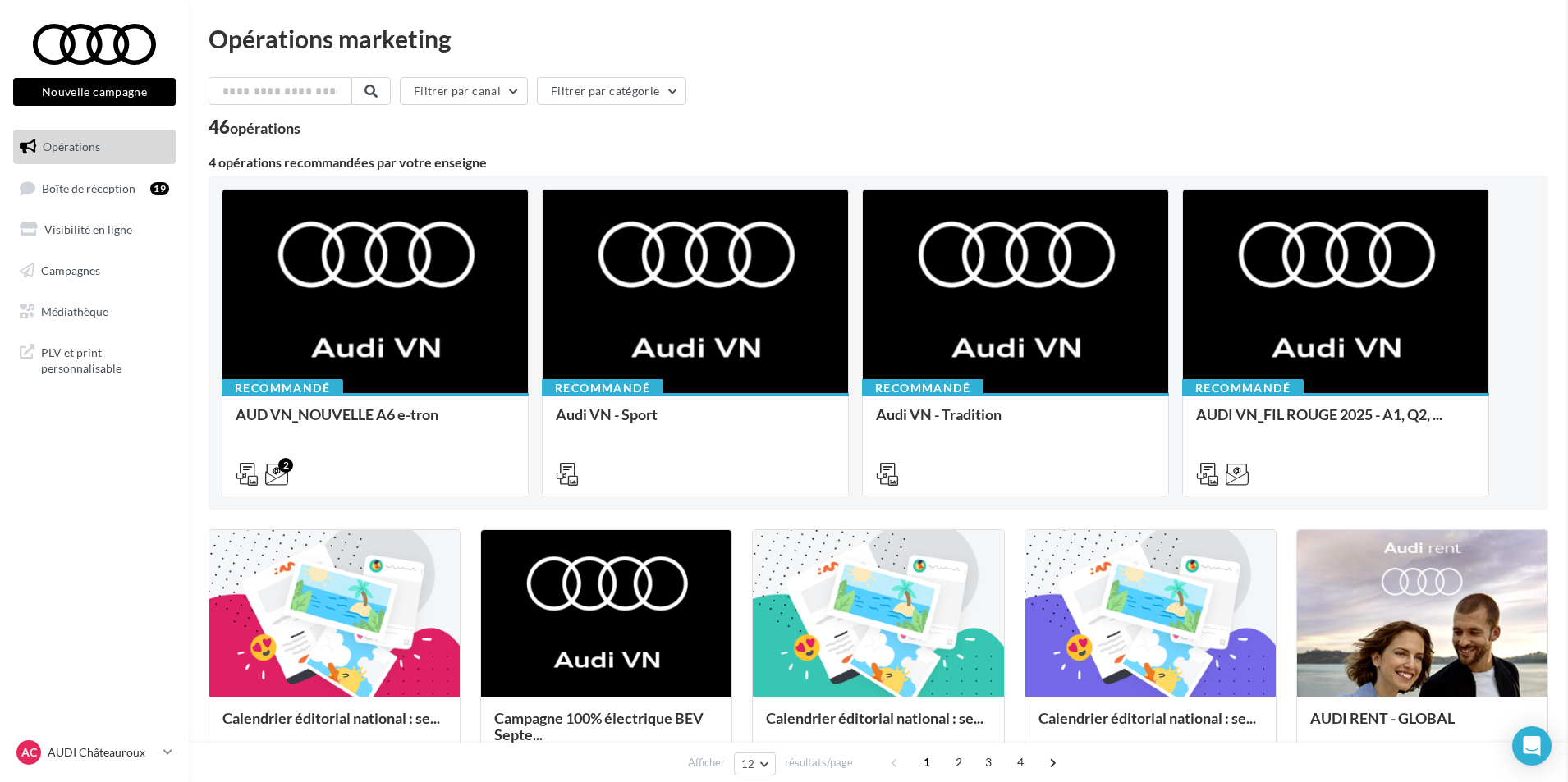
click at [116, 312] on link "Médiathèque" at bounding box center [95, 311] width 169 height 34
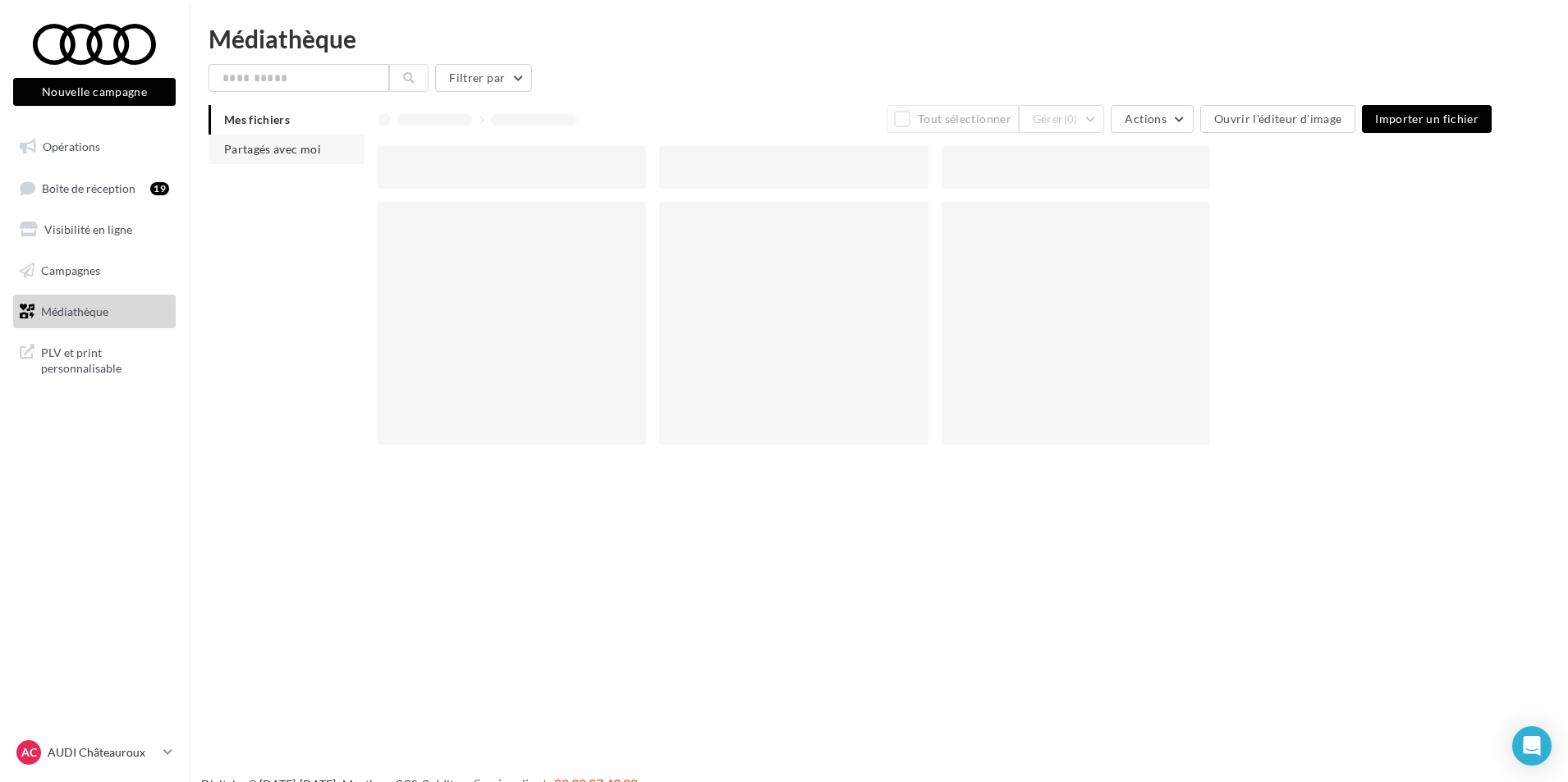
click at [317, 151] on span "Partagés avec moi" at bounding box center [273, 149] width 97 height 14
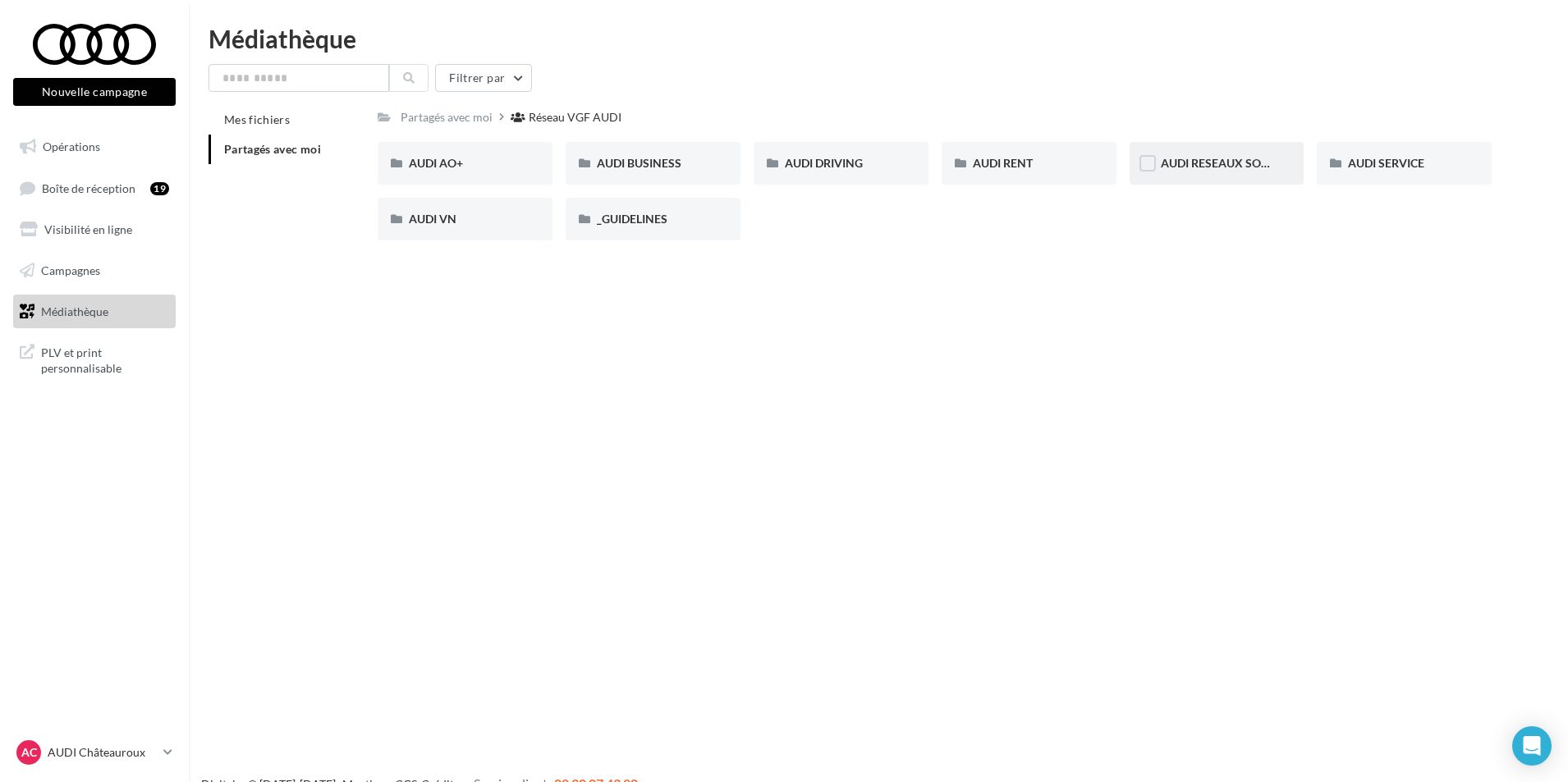
click at [1186, 152] on div "AUDI RESEAUX SOCIAUX" at bounding box center [1217, 163] width 175 height 42
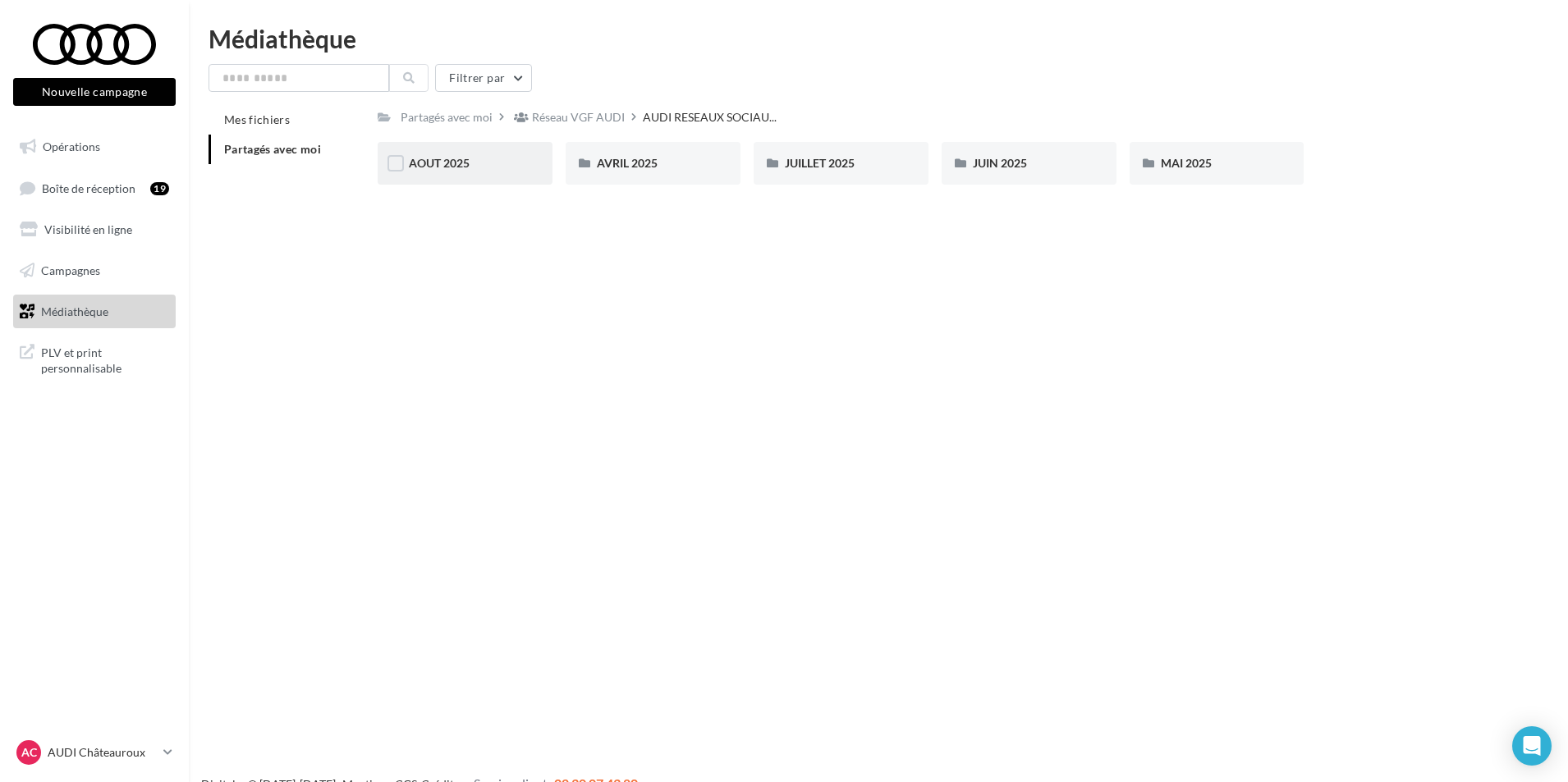
click at [497, 169] on div "AOUT 2025" at bounding box center [464, 163] width 113 height 16
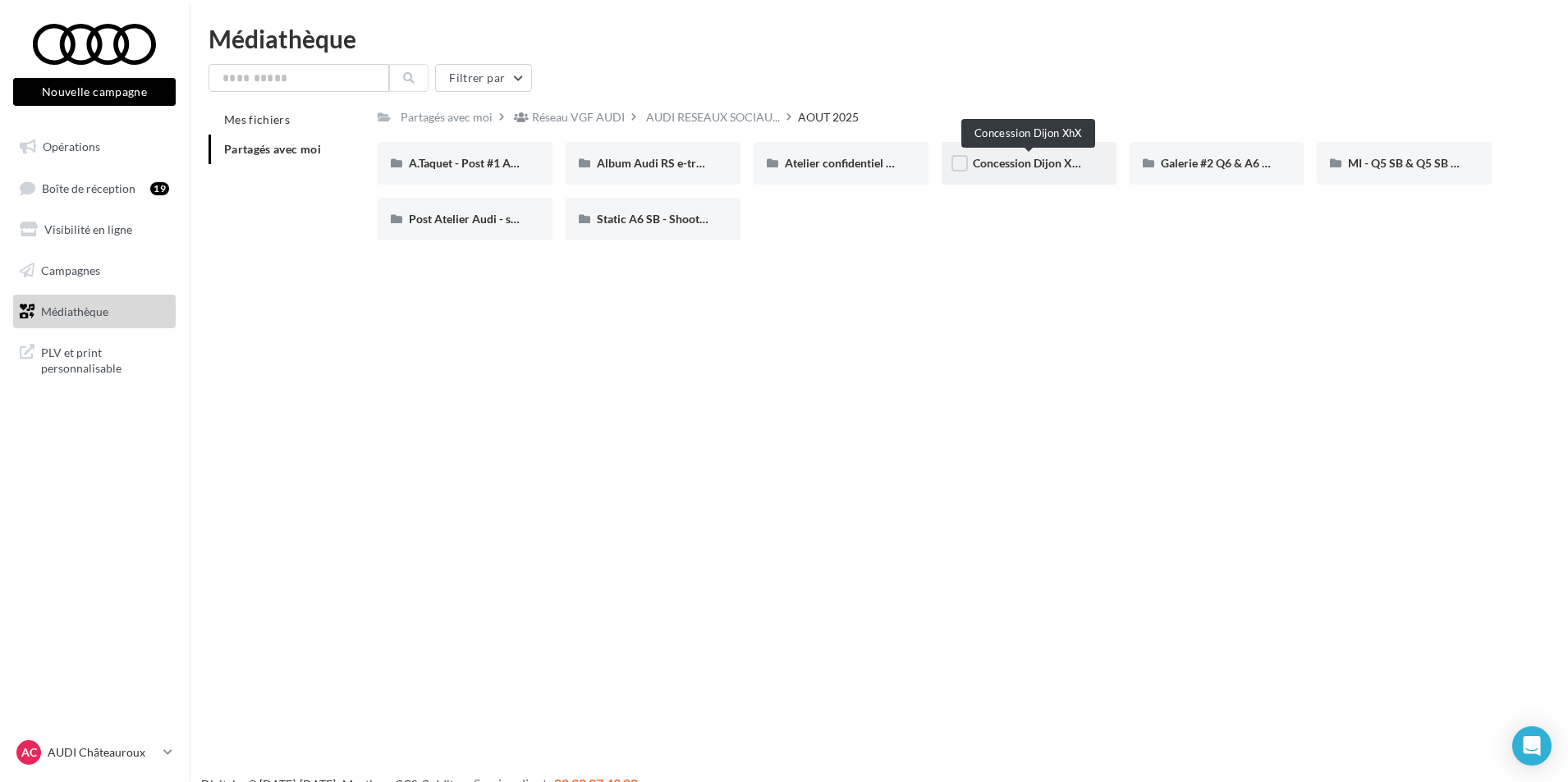
click at [1069, 164] on span "Concession Dijon XhX" at bounding box center [1030, 163] width 114 height 14
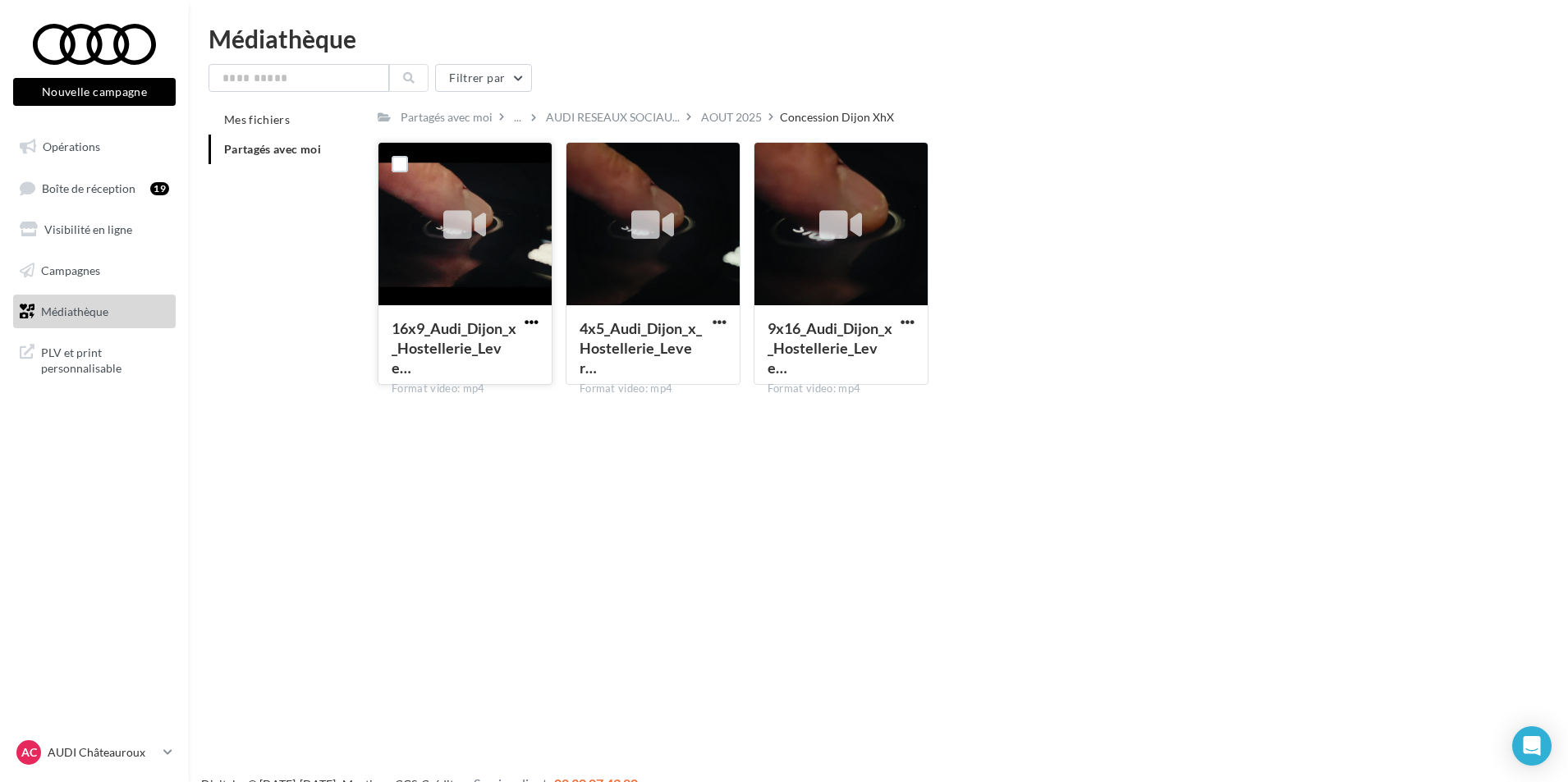
click at [535, 320] on span "button" at bounding box center [532, 322] width 14 height 14
click at [482, 365] on button "Télécharger" at bounding box center [460, 354] width 164 height 42
click at [912, 323] on span "button" at bounding box center [908, 322] width 14 height 14
click at [883, 363] on button "Télécharger" at bounding box center [835, 354] width 164 height 42
click at [117, 128] on ul "Opérations Boîte de réception 19 Visibilité en ligne Campagnes Médiathèque" at bounding box center [94, 229] width 176 height 211
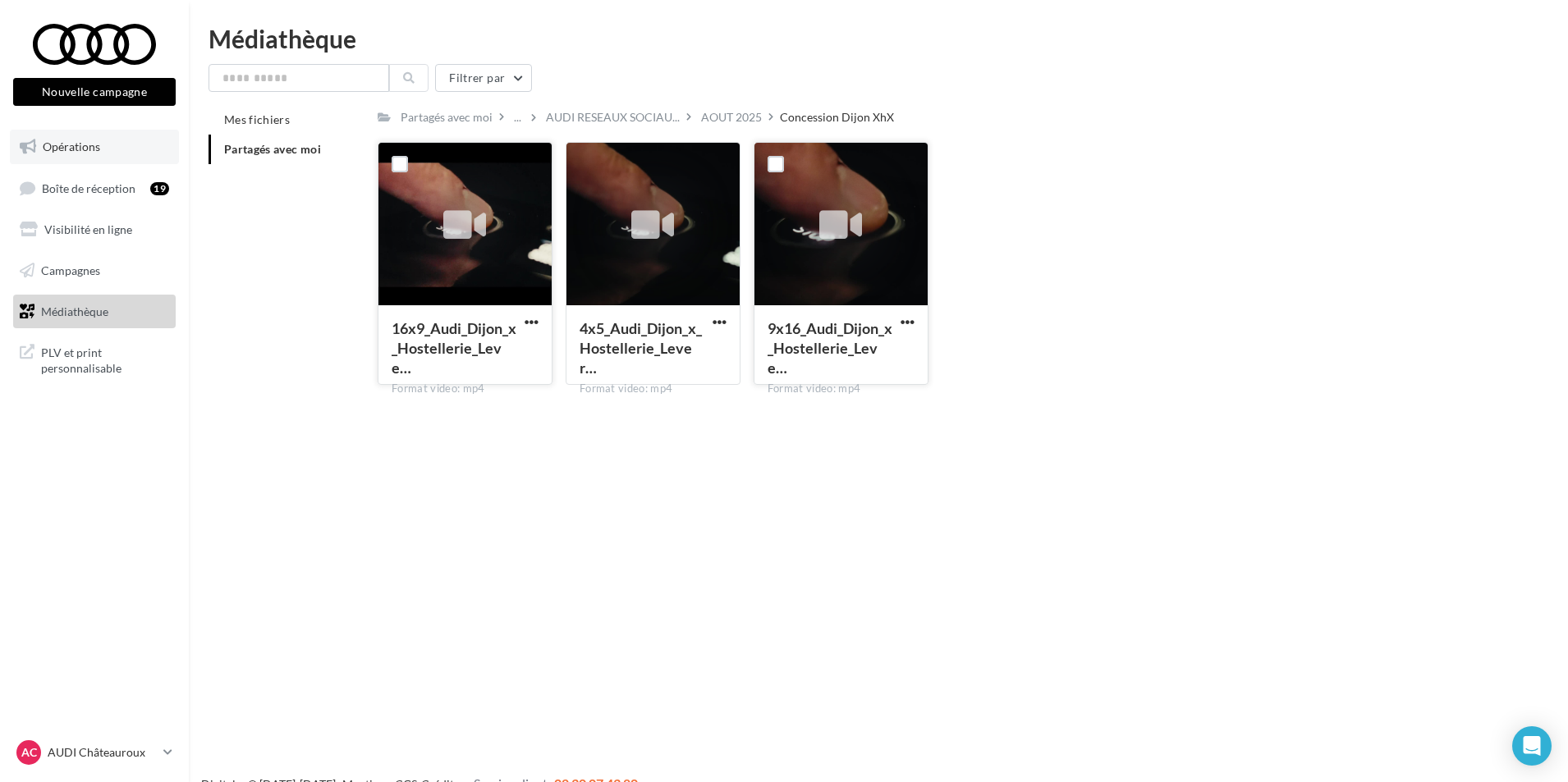
click at [98, 156] on link "Opérations" at bounding box center [95, 147] width 169 height 34
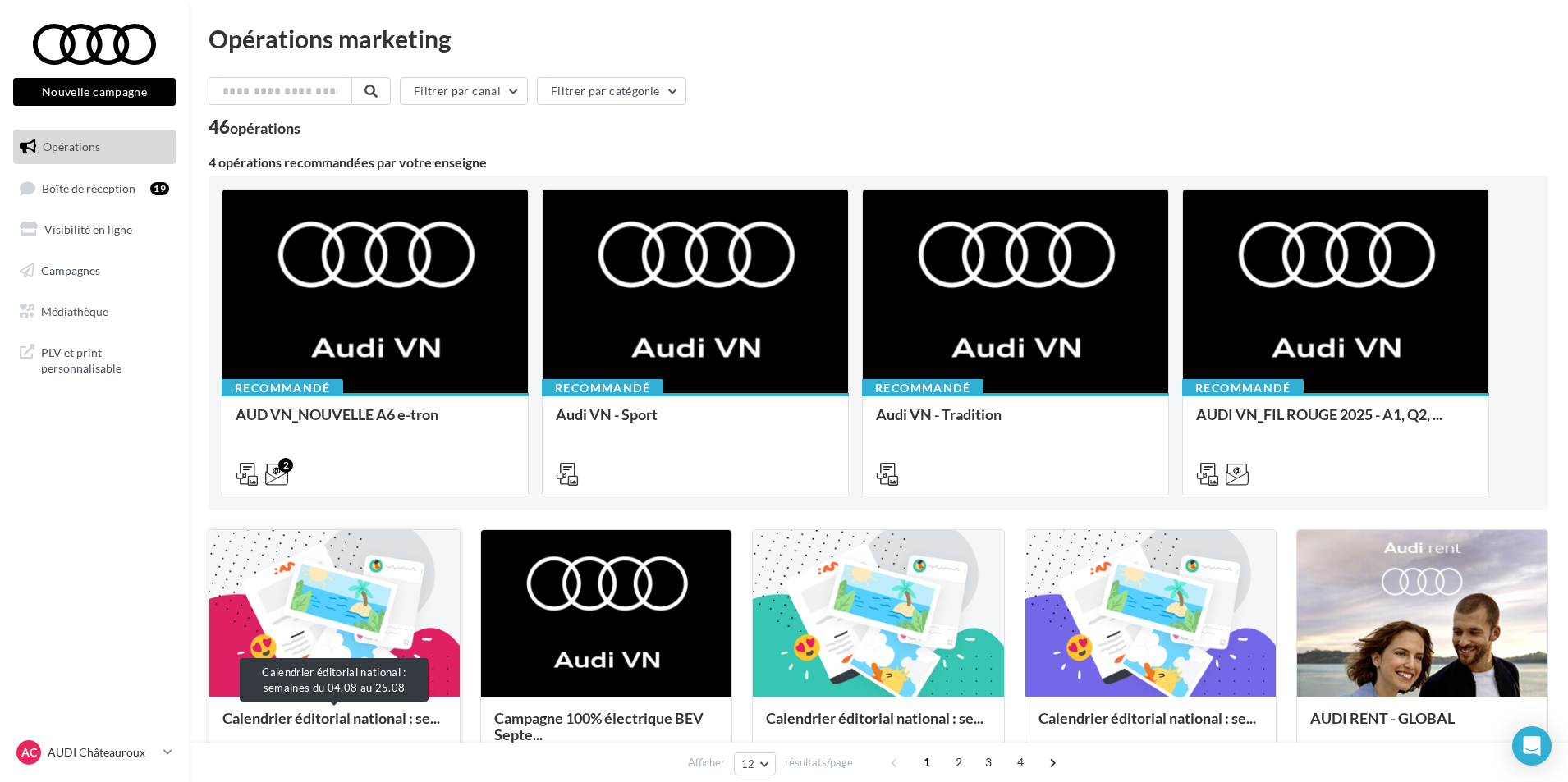
click at [377, 724] on span "Calendrier éditorial national : se..." at bounding box center [331, 718] width 218 height 18
